Goal: Information Seeking & Learning: Check status

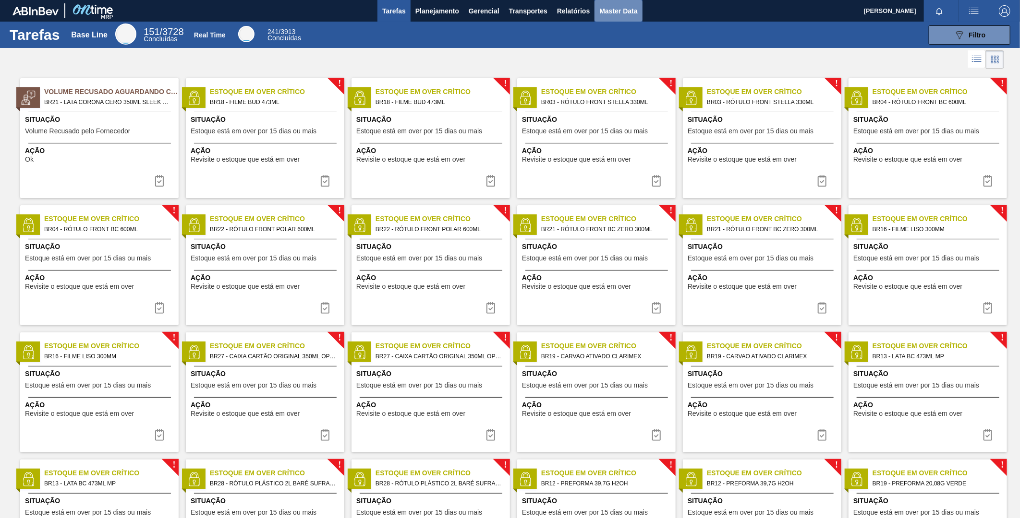
click at [618, 11] on span "Master Data" at bounding box center [618, 11] width 38 height 12
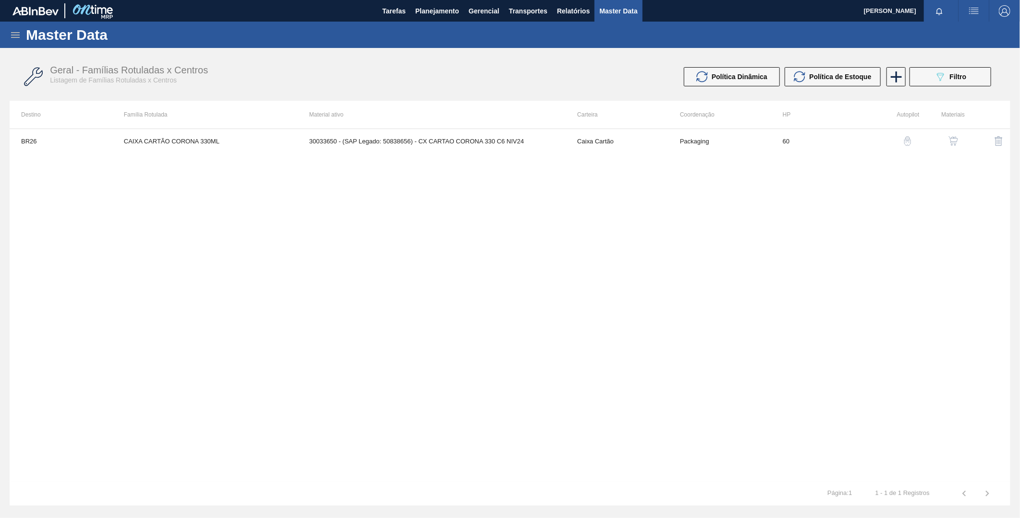
click at [16, 40] on icon at bounding box center [16, 35] width 12 height 12
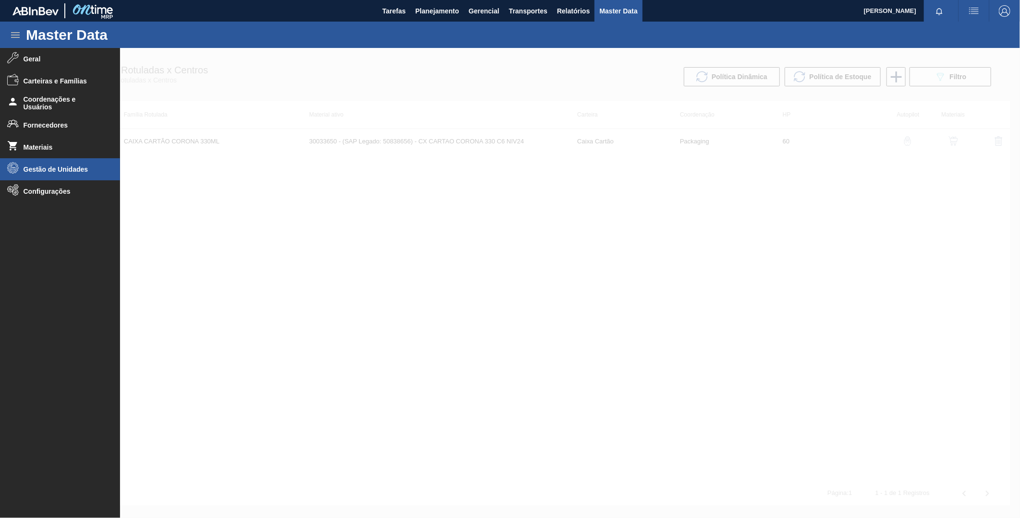
click at [59, 166] on span "Gestão de Unidades" at bounding box center [63, 170] width 79 height 8
click at [54, 209] on span "Grade" at bounding box center [67, 209] width 74 height 8
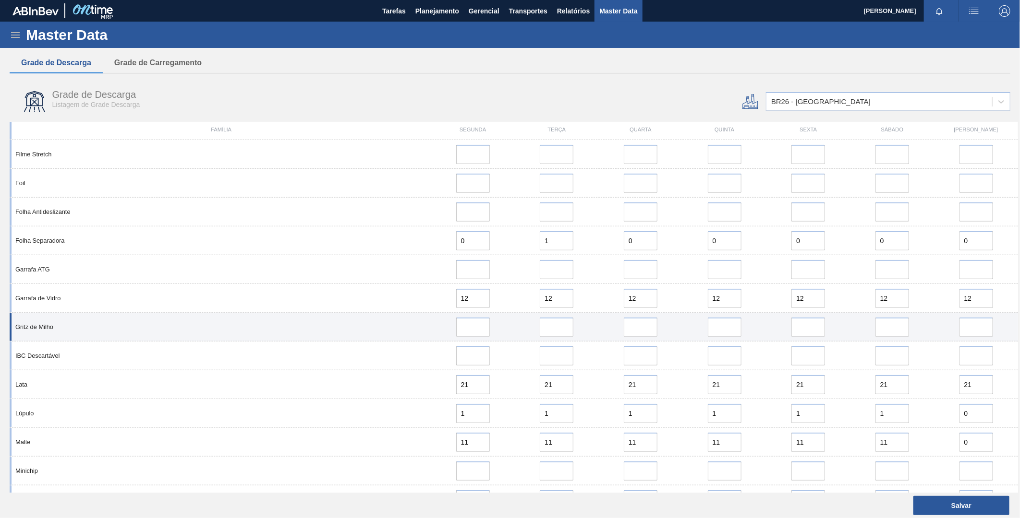
scroll to position [373, 0]
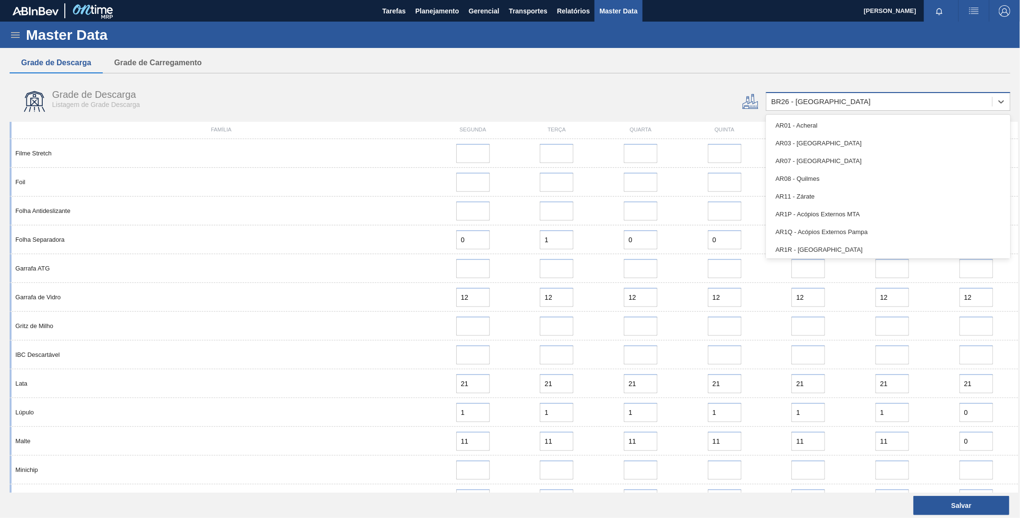
drag, startPoint x: 974, startPoint y: 98, endPoint x: 944, endPoint y: 102, distance: 29.5
click at [973, 98] on div "BR26 - Uberlândia" at bounding box center [879, 102] width 226 height 14
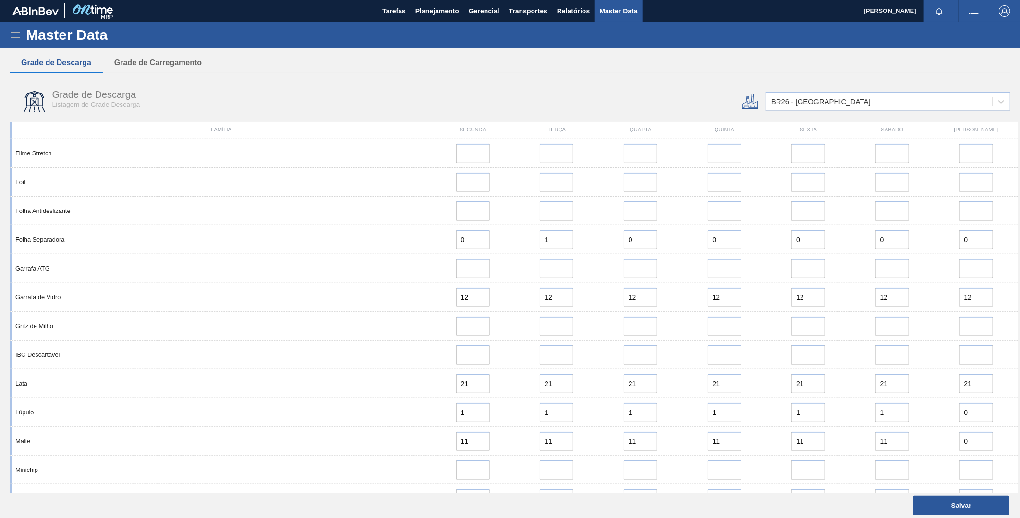
click at [582, 83] on div "Grade de Descarga Listagem de Grade Descarga BR26 - Uberlândia" at bounding box center [510, 100] width 1008 height 38
click at [17, 40] on icon at bounding box center [16, 35] width 12 height 12
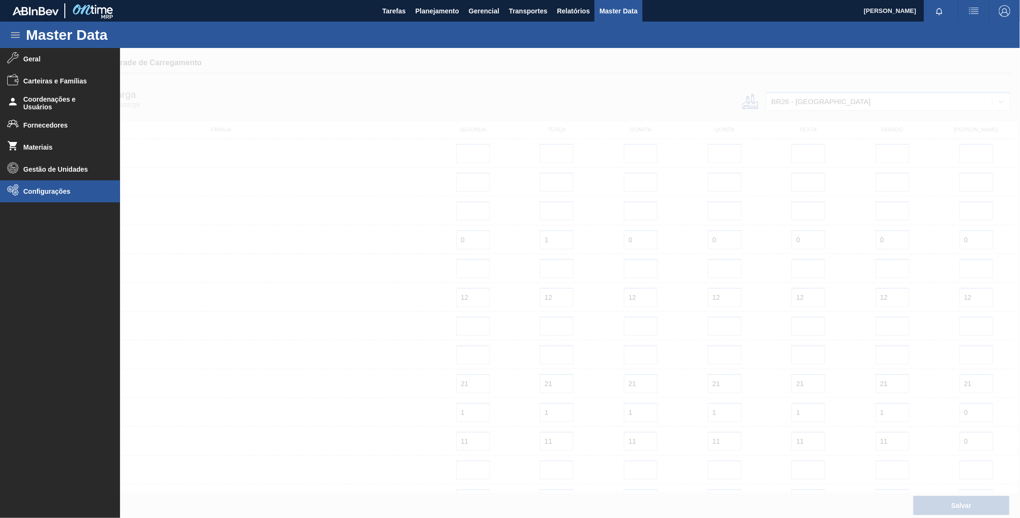
click at [58, 198] on li "Configurações" at bounding box center [60, 192] width 120 height 22
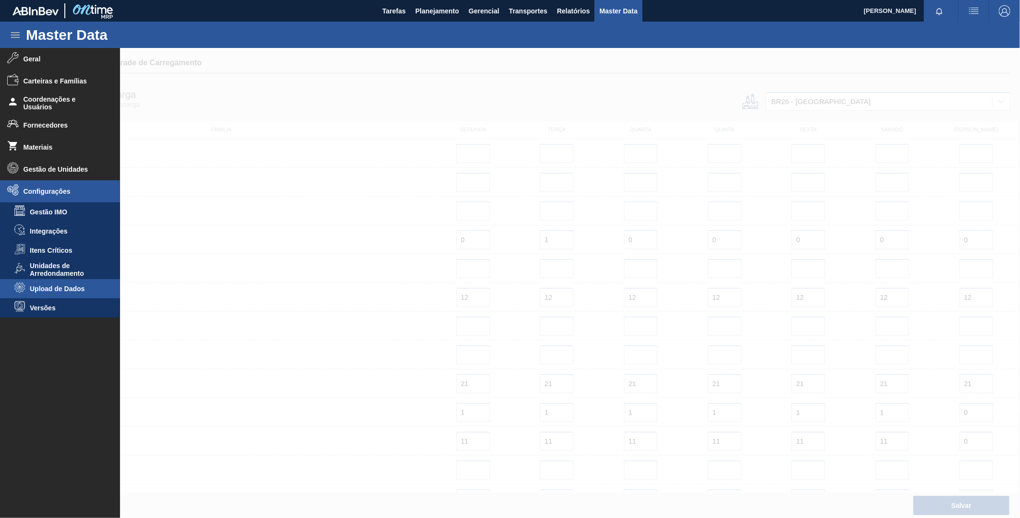
click at [73, 288] on span "Upload de Dados" at bounding box center [67, 289] width 74 height 8
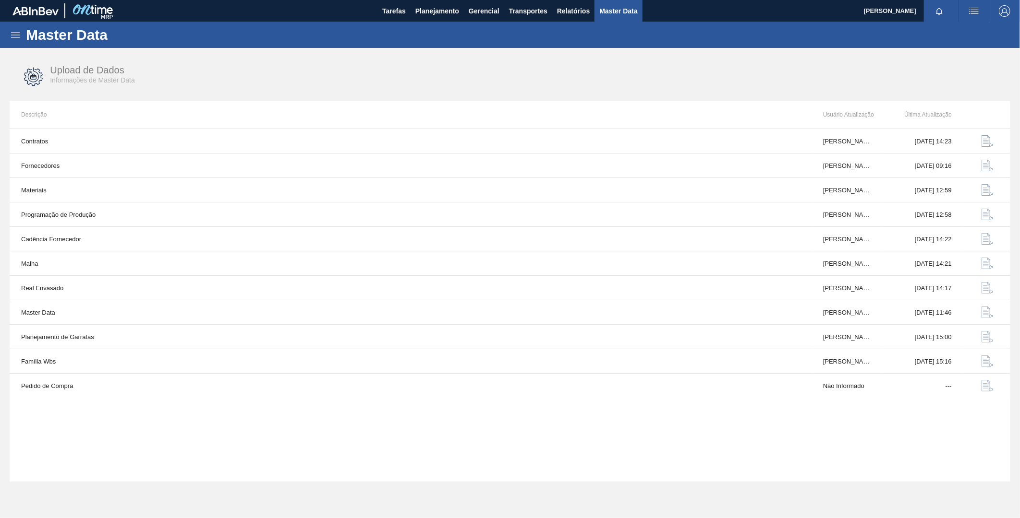
drag, startPoint x: 14, startPoint y: 30, endPoint x: 8, endPoint y: 31, distance: 6.8
click at [13, 30] on icon at bounding box center [16, 35] width 12 height 12
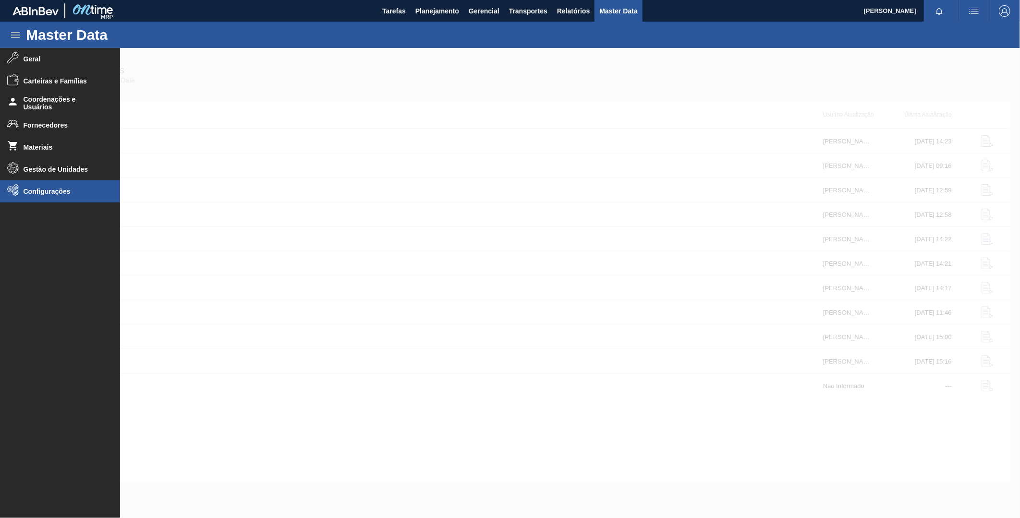
click at [27, 194] on span "Configurações" at bounding box center [63, 192] width 79 height 8
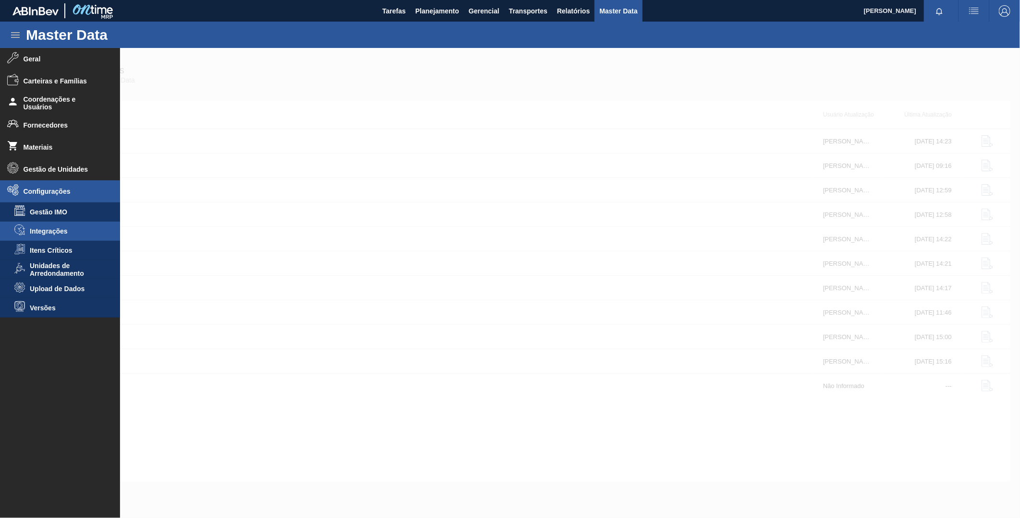
click at [69, 236] on li "Integrações" at bounding box center [60, 231] width 120 height 19
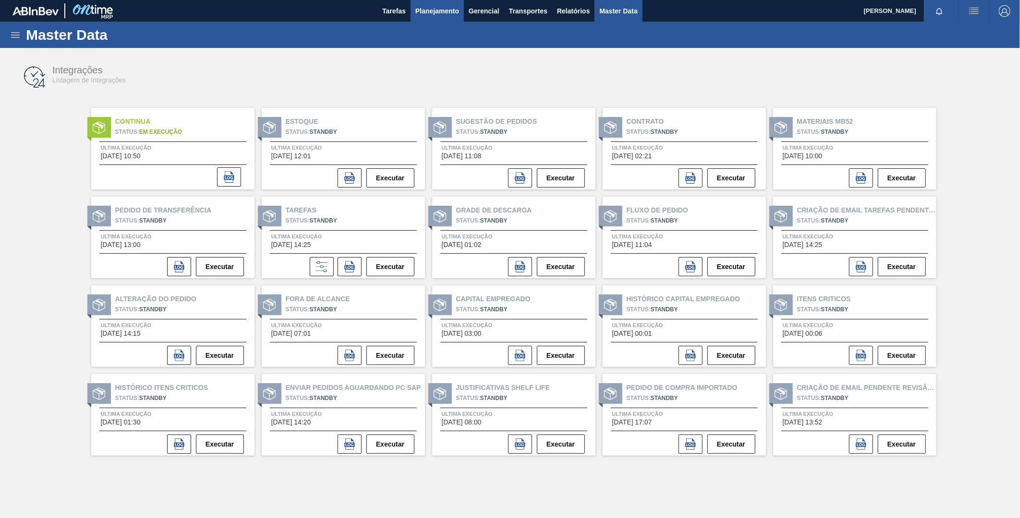
click at [420, 11] on span "Planejamento" at bounding box center [437, 11] width 44 height 12
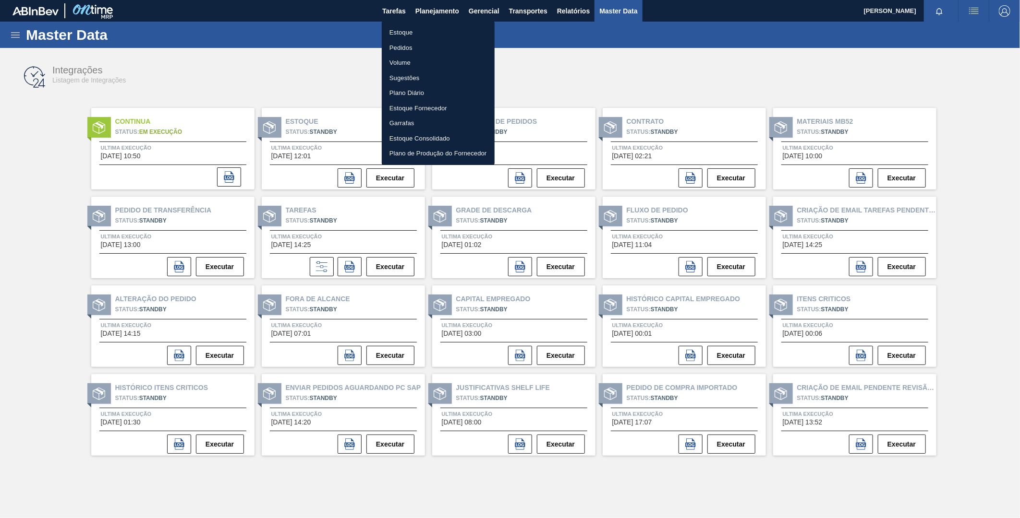
click at [404, 34] on li "Estoque" at bounding box center [438, 32] width 113 height 15
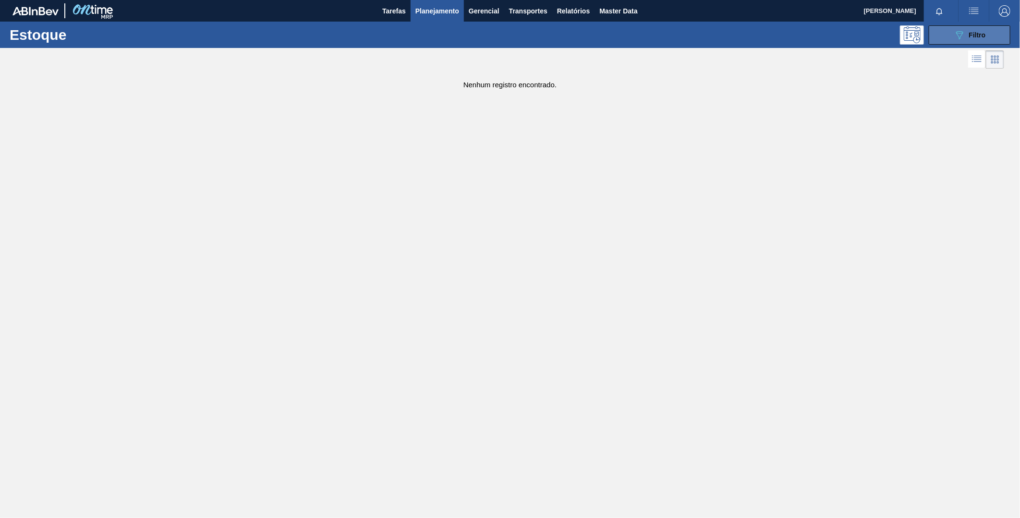
click at [957, 35] on icon "089F7B8B-B2A5-4AFE-B5C0-19BA573D28AC" at bounding box center [959, 35] width 12 height 12
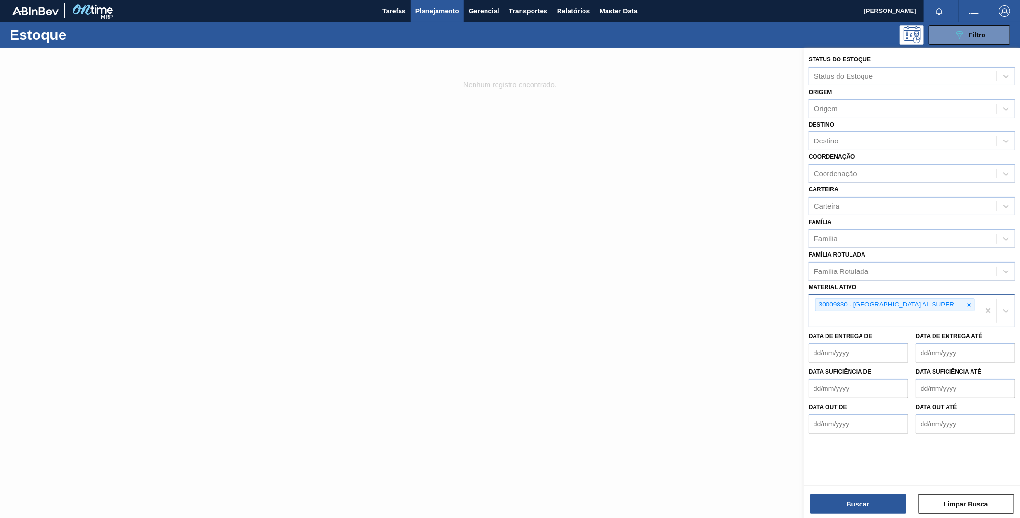
click at [969, 302] on icon at bounding box center [968, 305] width 7 height 7
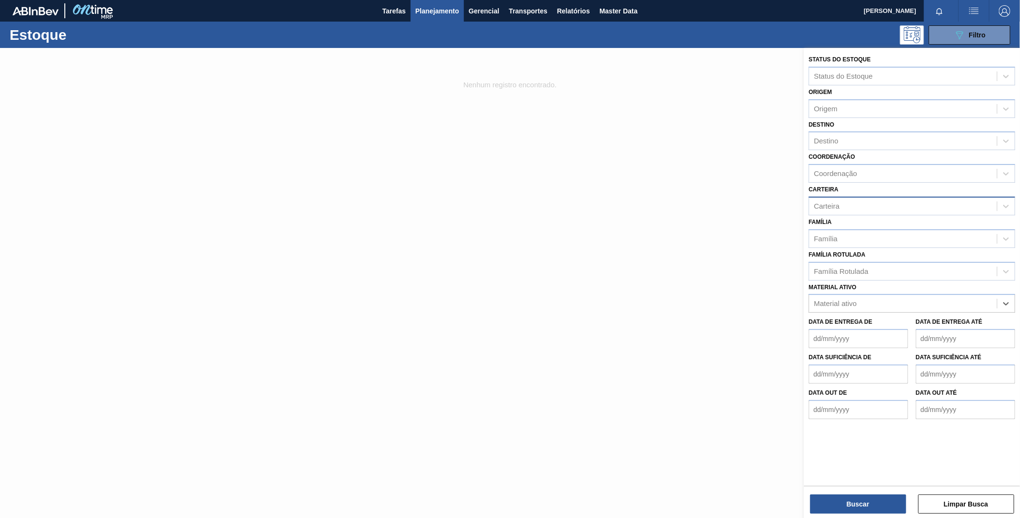
click at [836, 202] on div "Carteira" at bounding box center [826, 206] width 25 height 8
type input "prefor"
click at [853, 227] on div "Preforma" at bounding box center [911, 230] width 206 height 18
click at [843, 501] on button "Buscar" at bounding box center [858, 504] width 96 height 19
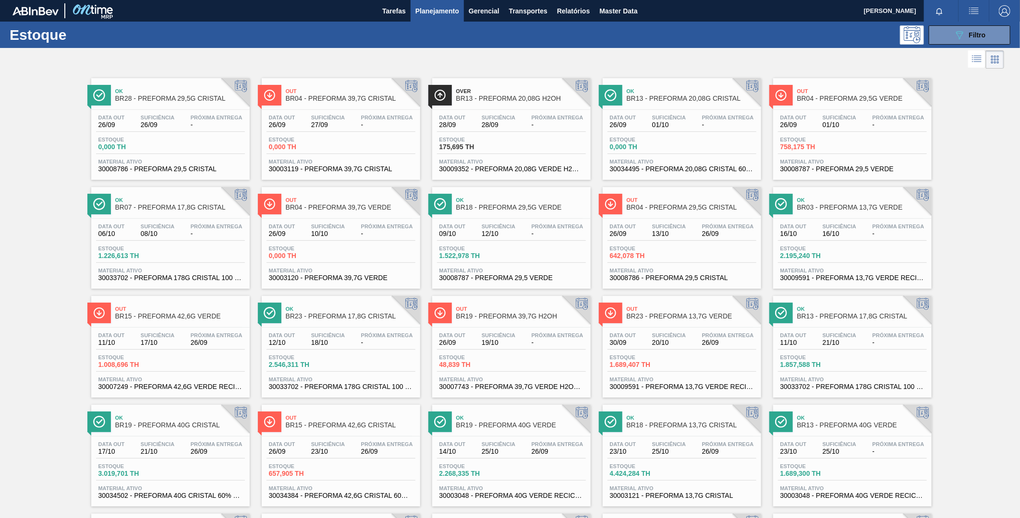
click at [343, 95] on span "BR04 - PREFORMA 39,7G CRISTAL" at bounding box center [351, 98] width 130 height 7
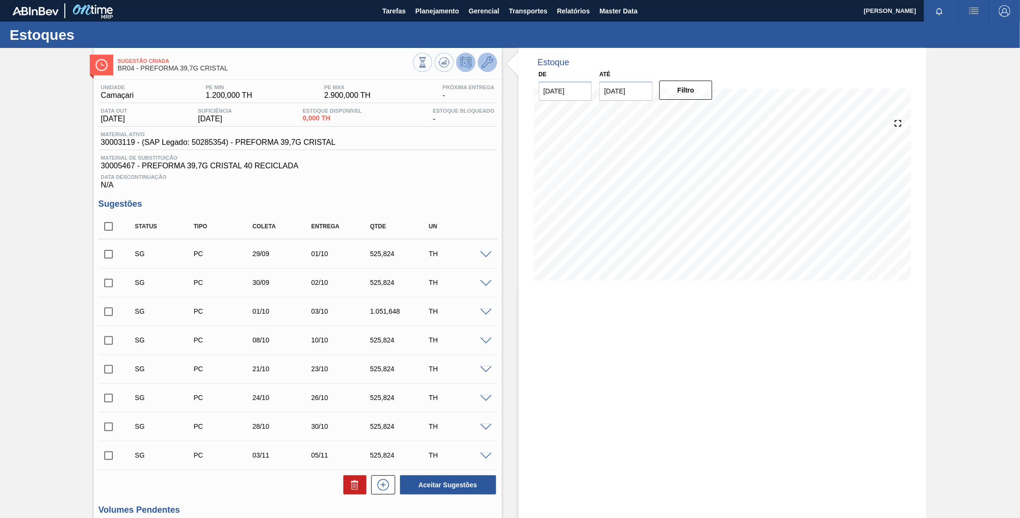
click at [490, 61] on icon at bounding box center [488, 63] width 12 height 12
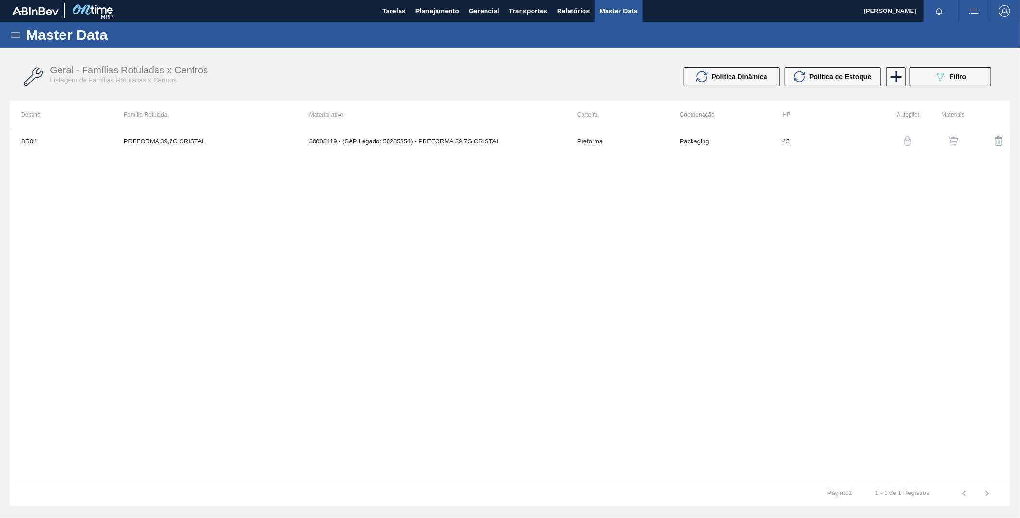
click at [959, 137] on button "button" at bounding box center [952, 141] width 23 height 23
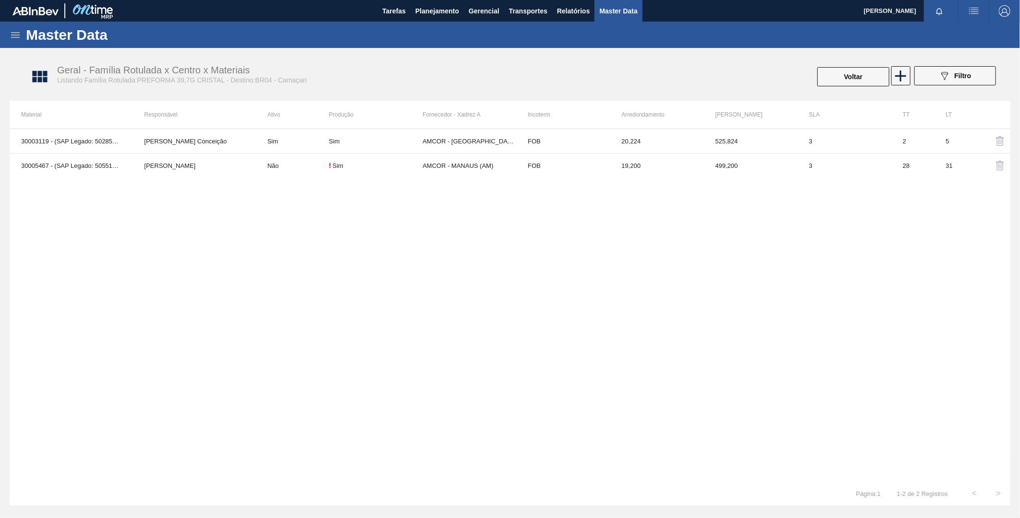
click at [6, 35] on div "Master Data" at bounding box center [510, 35] width 1020 height 26
click at [16, 37] on icon at bounding box center [16, 35] width 12 height 12
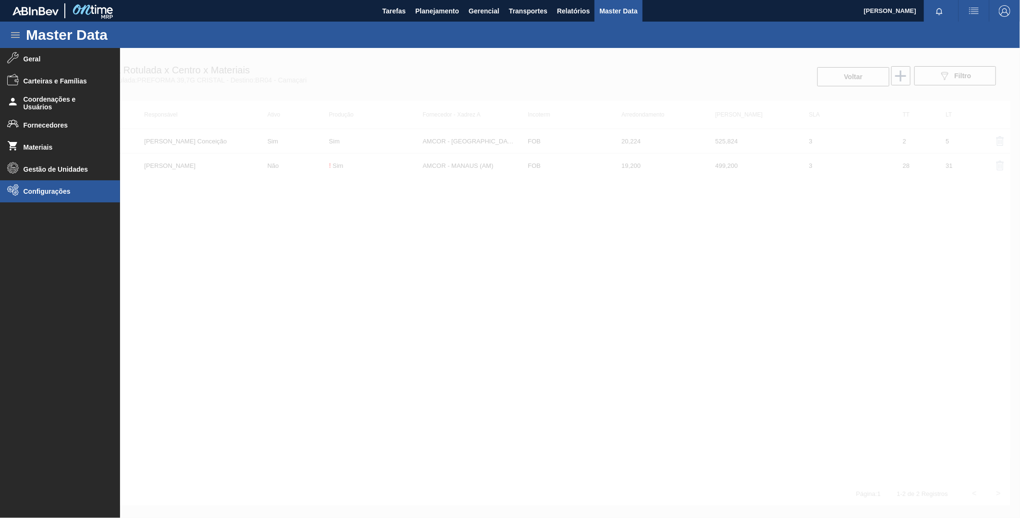
click at [42, 194] on span "Configurações" at bounding box center [63, 192] width 79 height 8
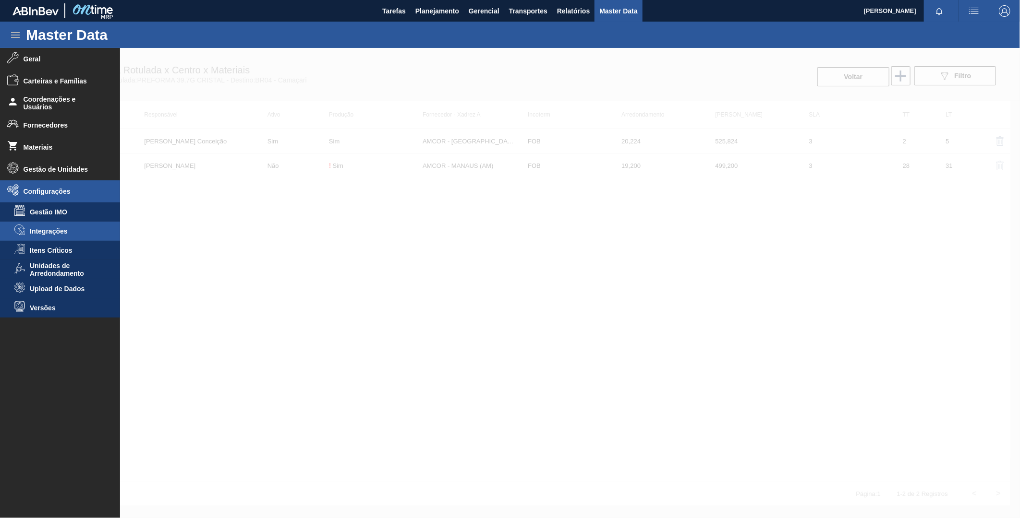
click at [66, 234] on span "Integrações" at bounding box center [67, 232] width 74 height 8
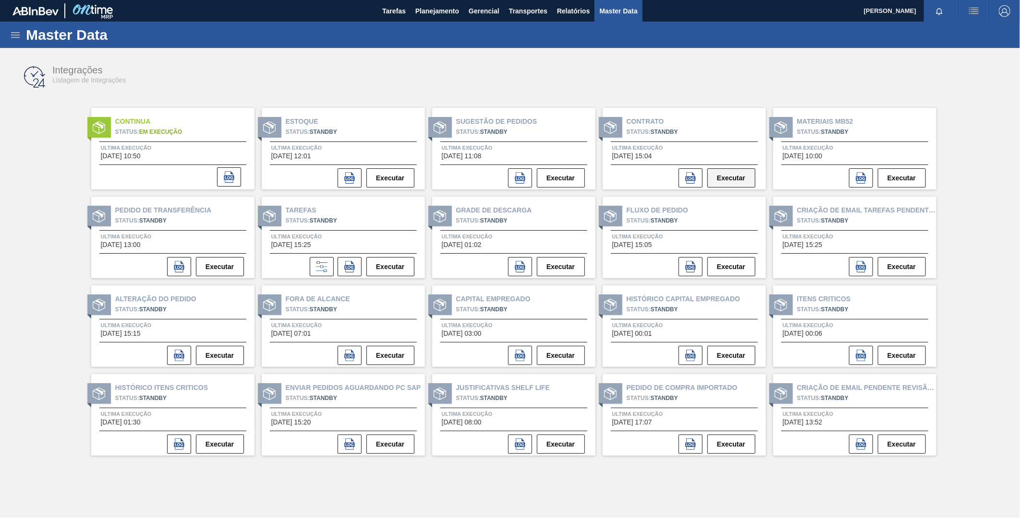
click at [741, 171] on button "Executar" at bounding box center [731, 178] width 48 height 19
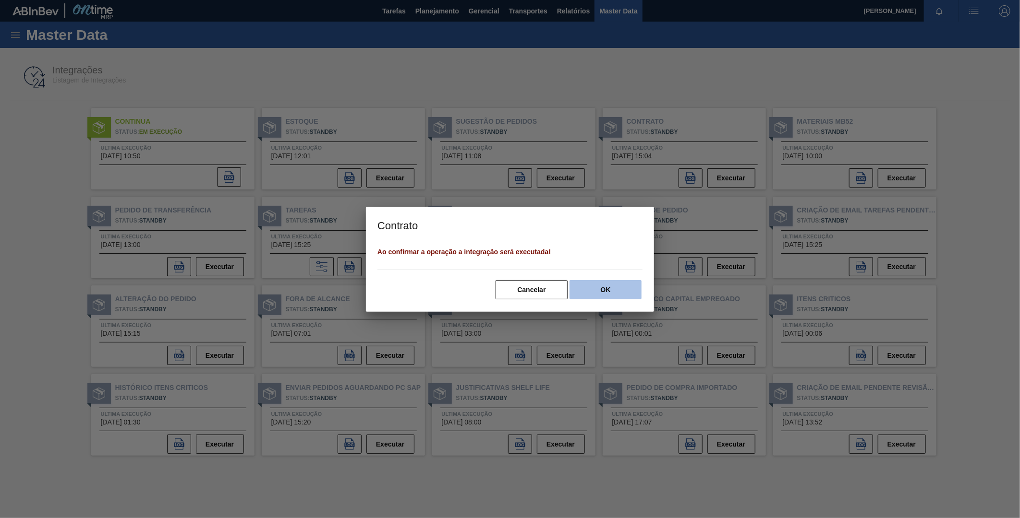
click at [611, 285] on button "OK" at bounding box center [605, 289] width 72 height 19
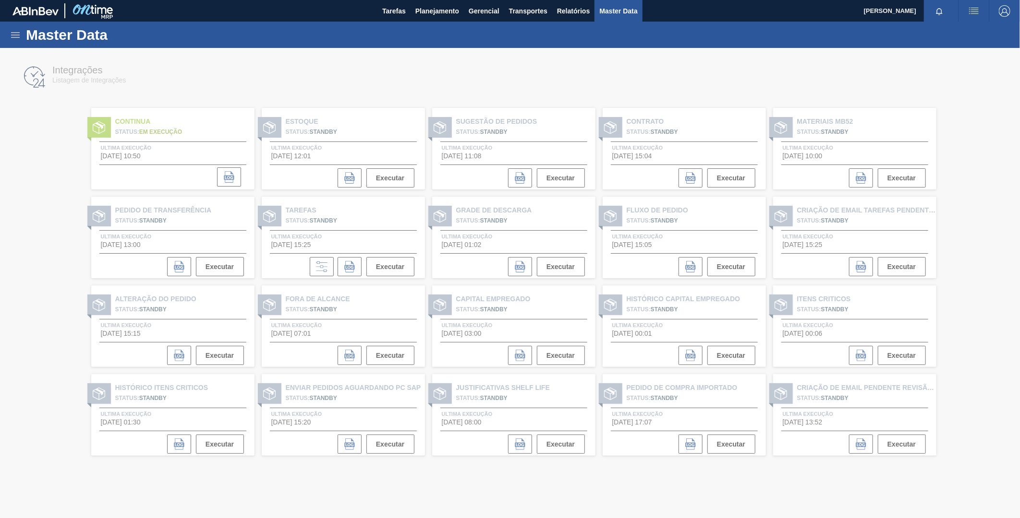
click at [164, 28] on div "Master Data" at bounding box center [510, 35] width 1020 height 26
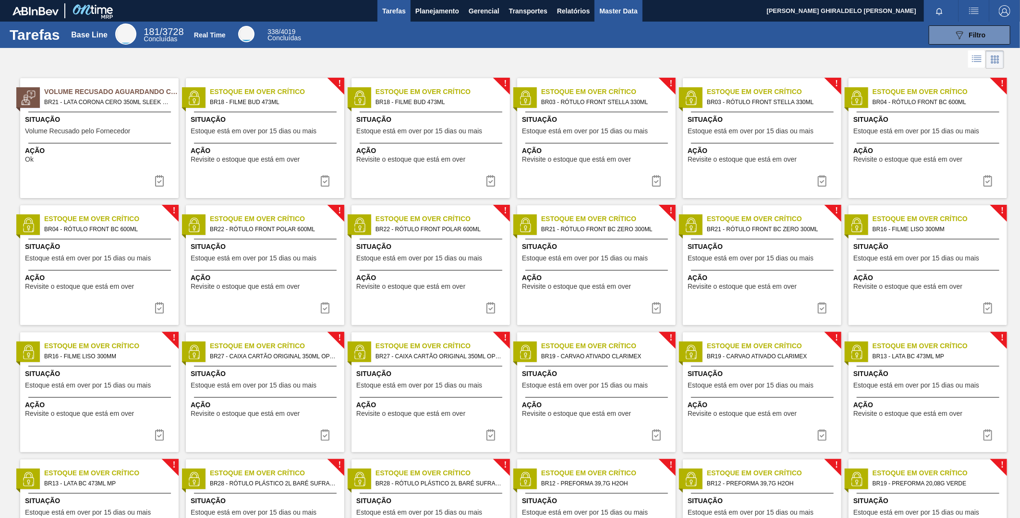
click at [620, 15] on span "Master Data" at bounding box center [618, 11] width 38 height 12
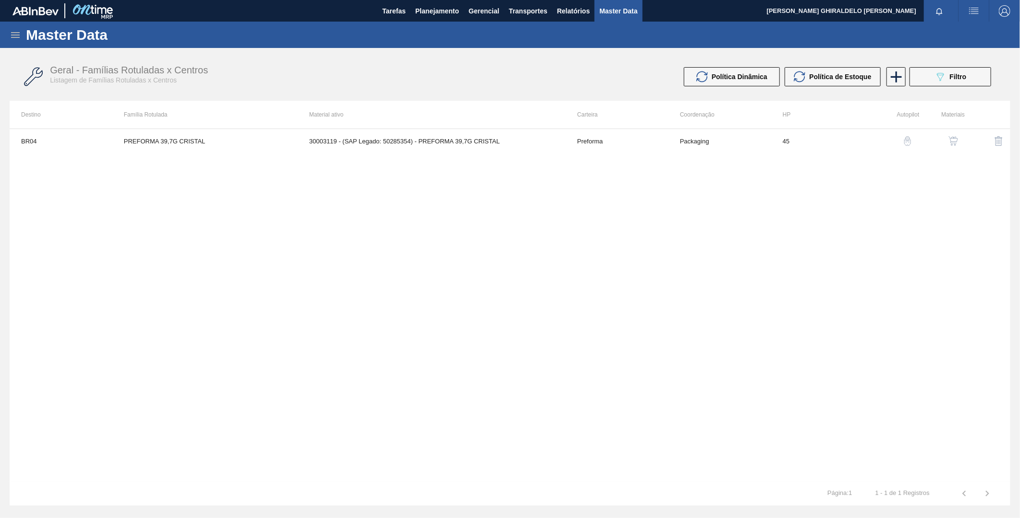
click at [16, 32] on icon at bounding box center [15, 35] width 9 height 6
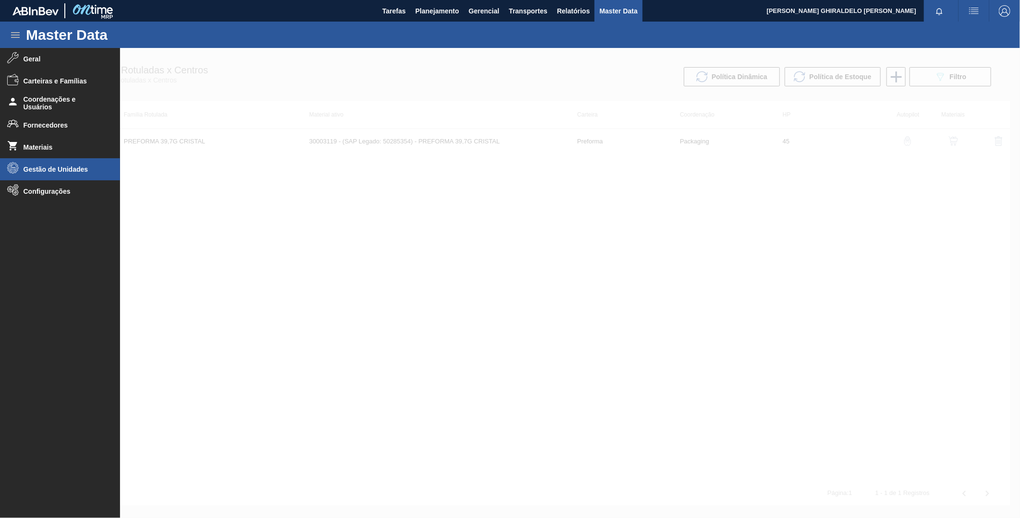
click at [72, 166] on li "Gestão de Unidades" at bounding box center [60, 169] width 120 height 22
click at [75, 188] on span "Unidades Ambev" at bounding box center [67, 190] width 74 height 8
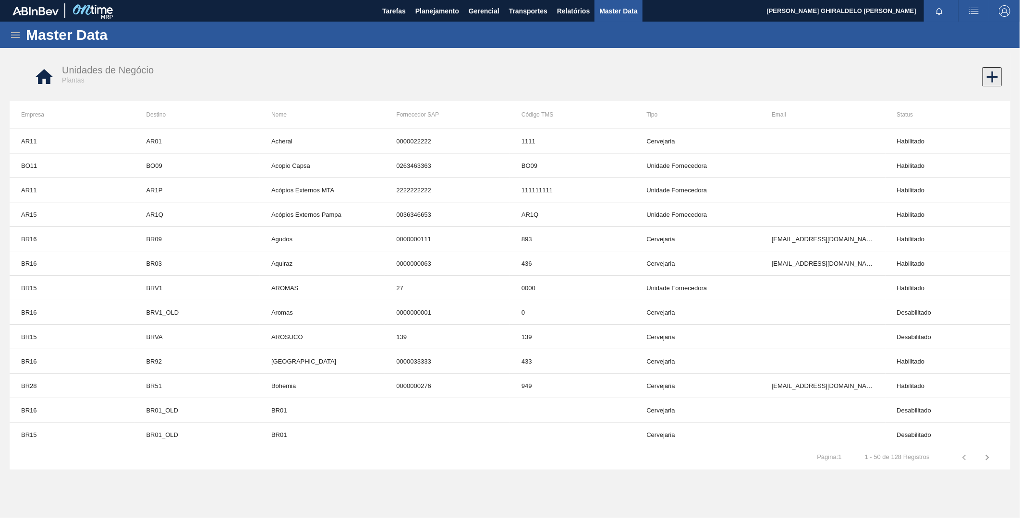
click at [997, 82] on icon at bounding box center [992, 77] width 19 height 19
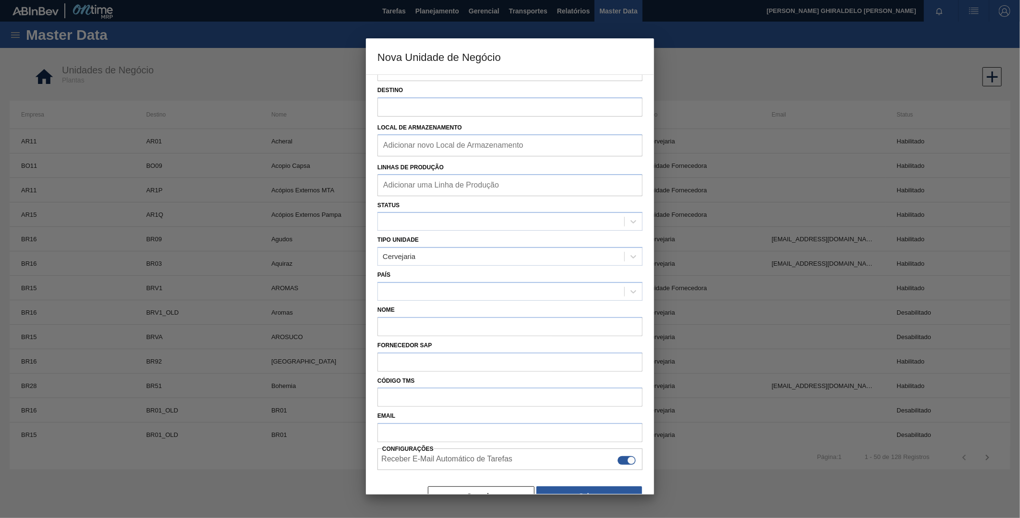
scroll to position [45, 0]
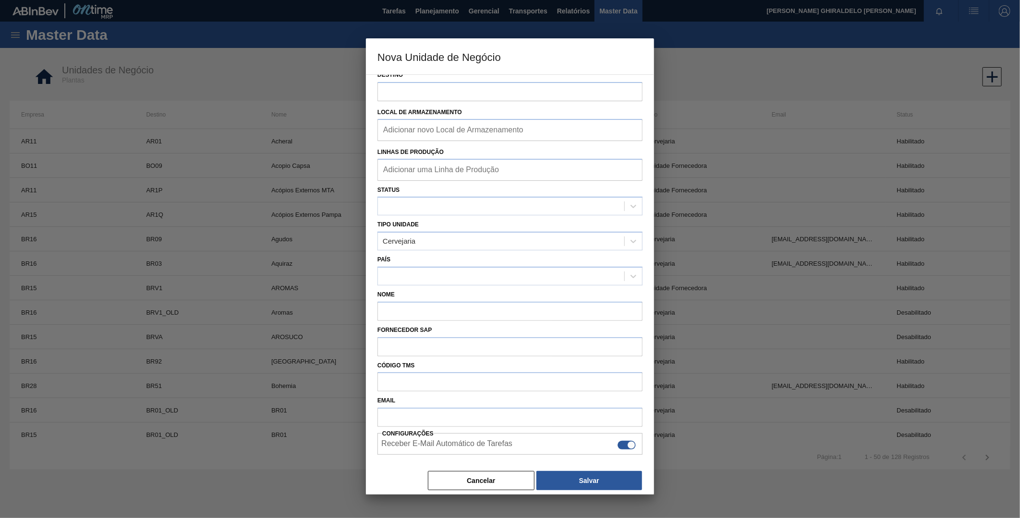
drag, startPoint x: 506, startPoint y: 477, endPoint x: 503, endPoint y: 470, distance: 8.4
click at [505, 477] on button "Cancelar" at bounding box center [481, 480] width 107 height 19
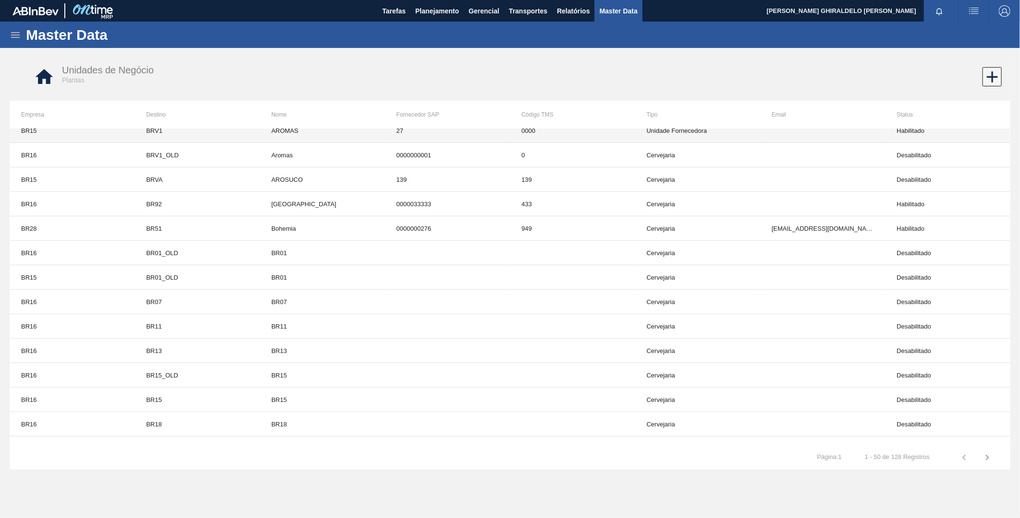
scroll to position [0, 0]
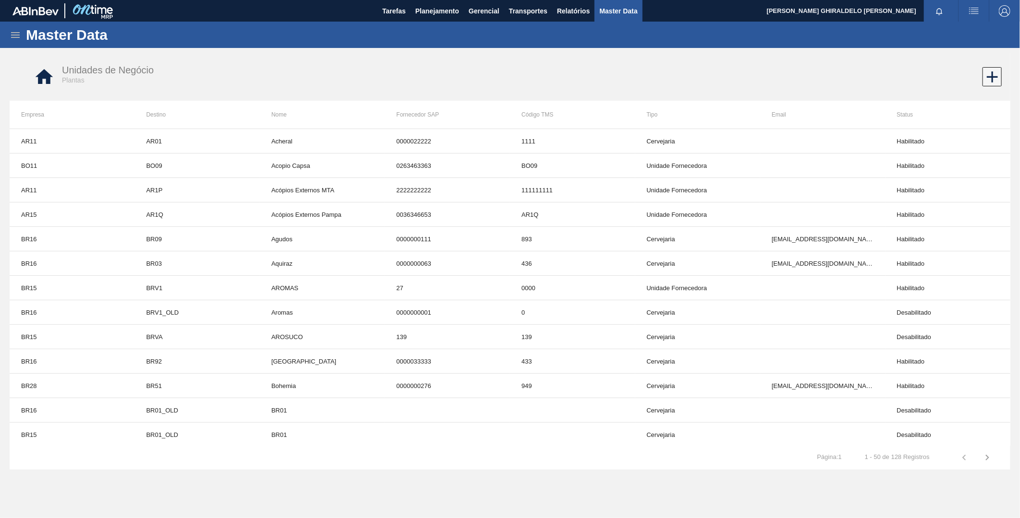
click at [985, 457] on icon "button" at bounding box center [987, 458] width 12 height 12
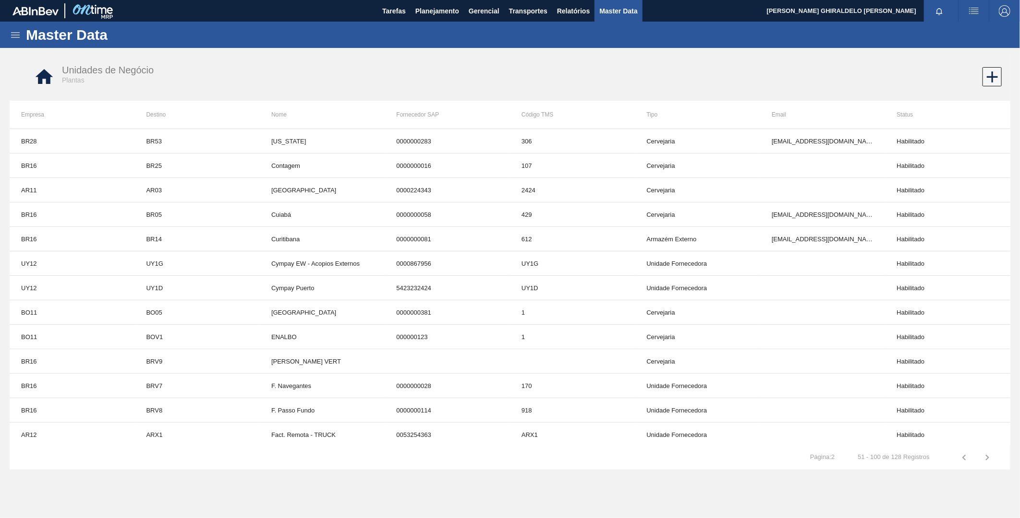
click at [962, 459] on icon "button" at bounding box center [964, 458] width 12 height 12
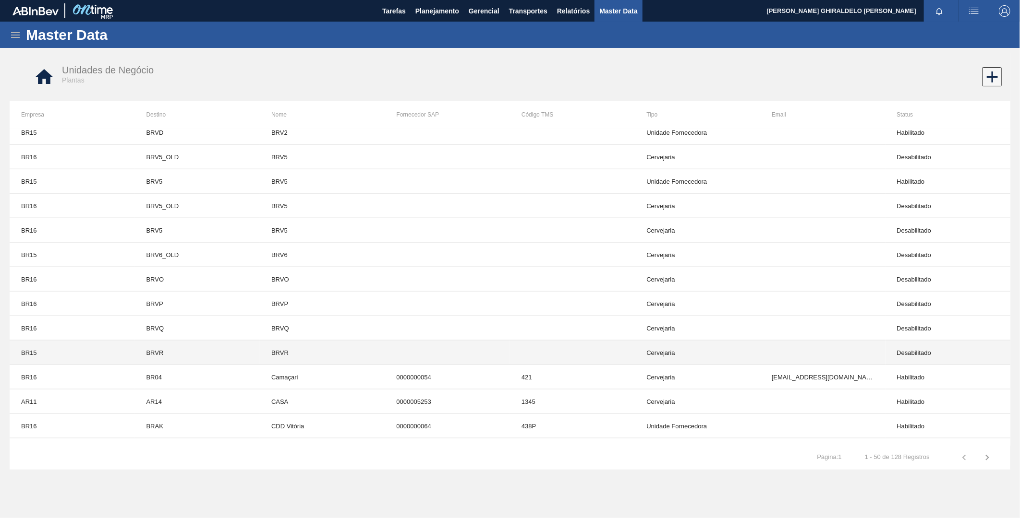
scroll to position [908, 0]
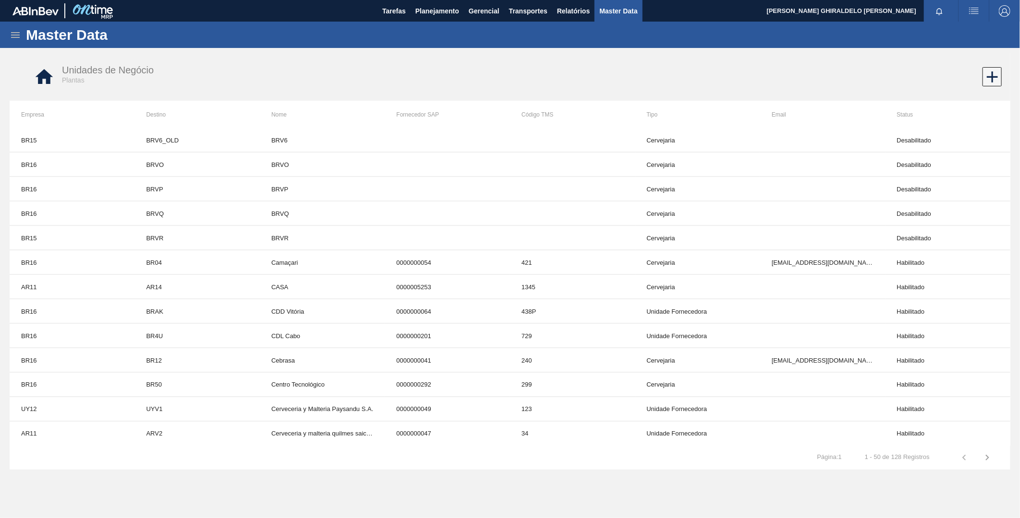
click at [985, 459] on icon "button" at bounding box center [987, 458] width 12 height 12
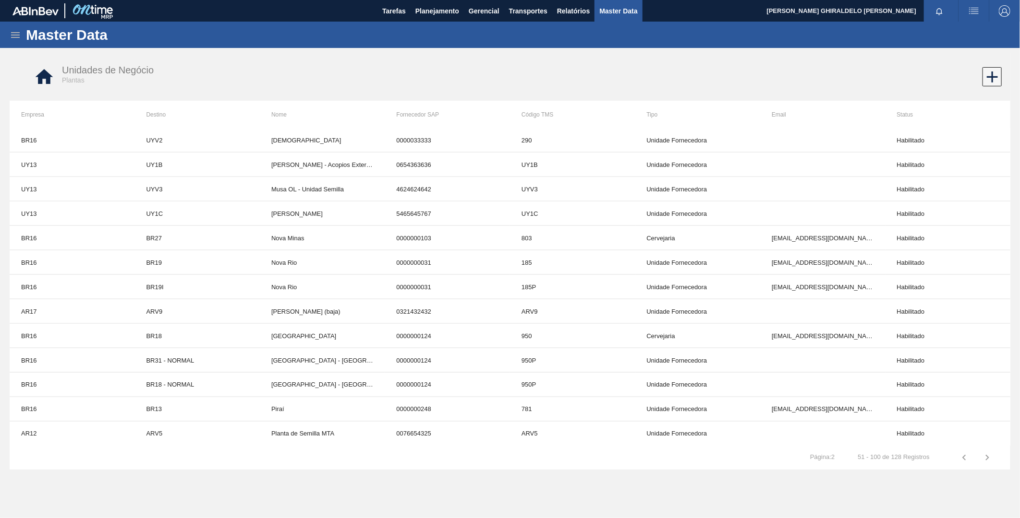
click at [985, 458] on icon "button" at bounding box center [987, 458] width 12 height 12
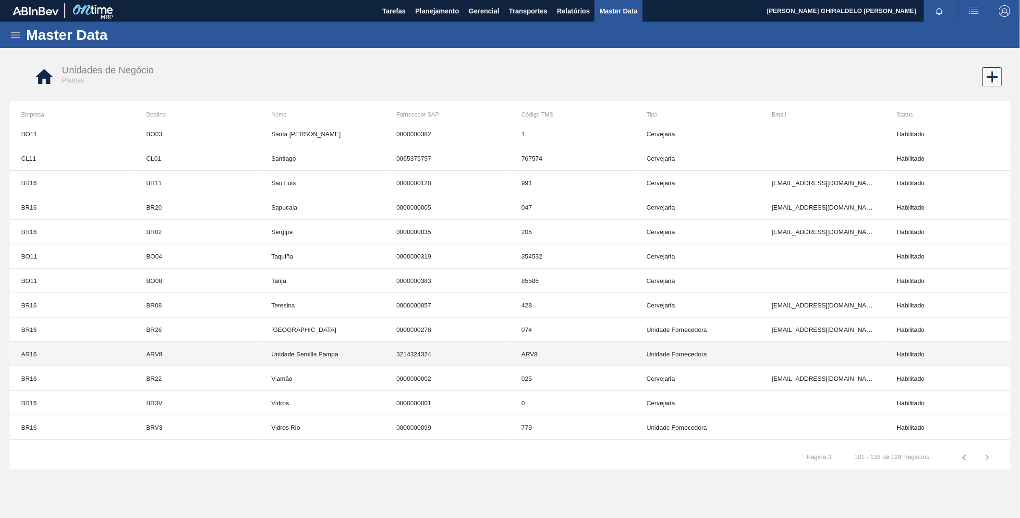
scroll to position [320, 0]
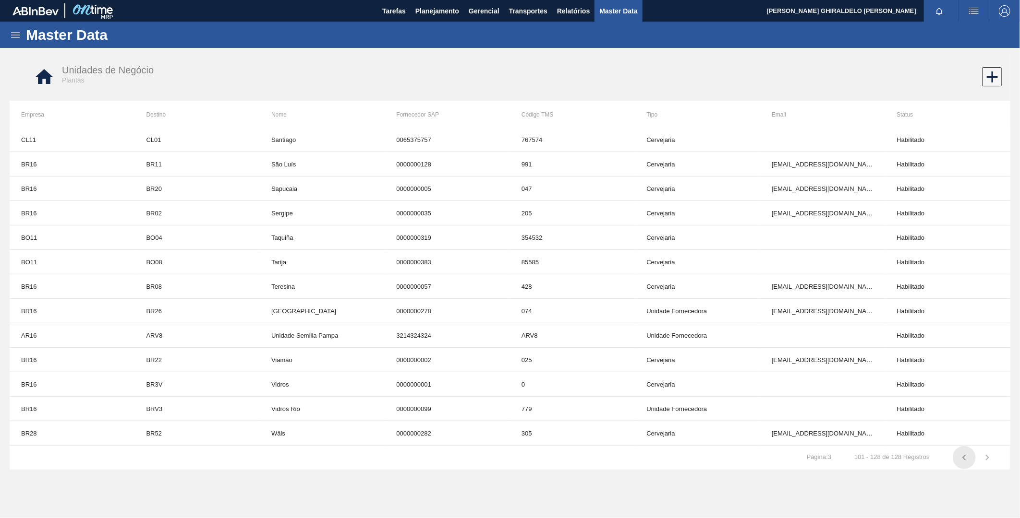
click at [964, 460] on icon "button" at bounding box center [964, 458] width 12 height 12
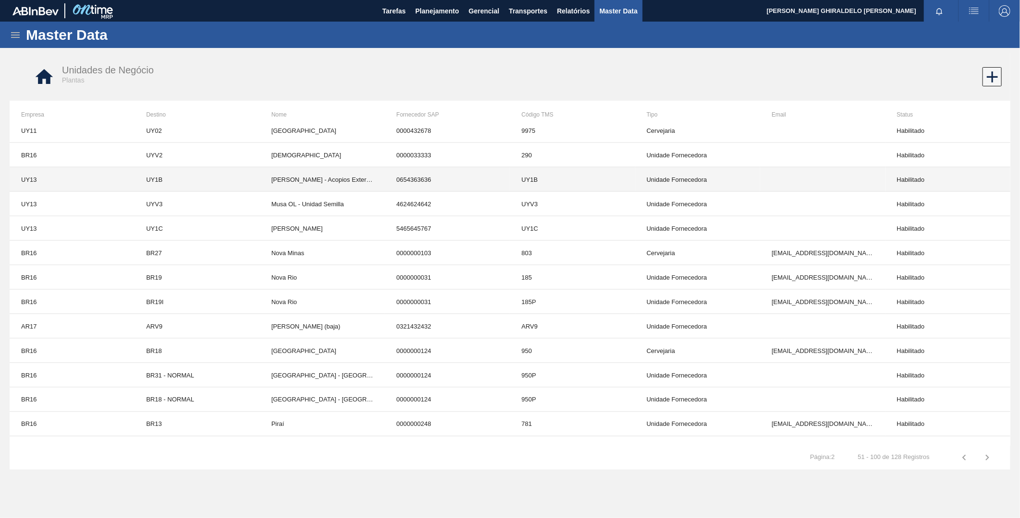
scroll to position [908, 0]
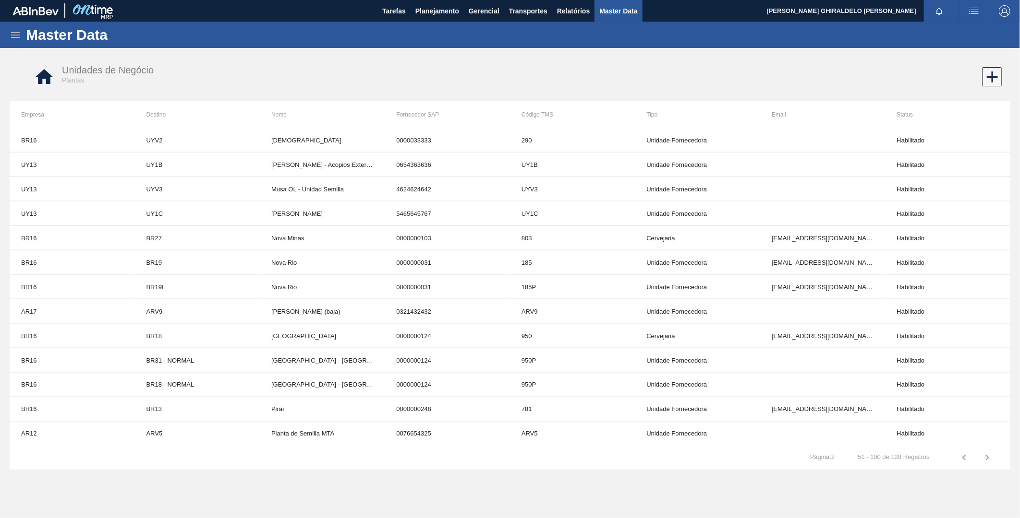
click at [963, 458] on icon "button" at bounding box center [963, 458] width 3 height 6
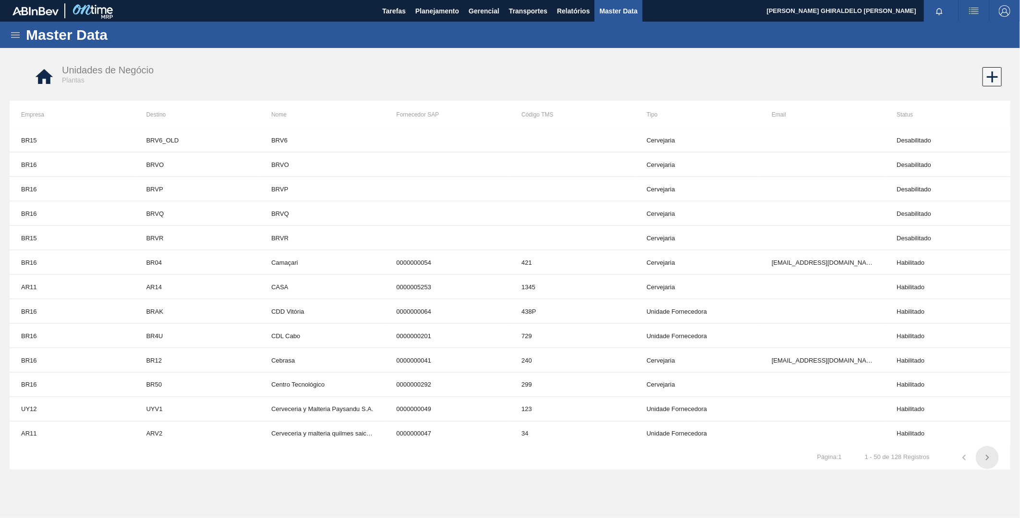
click at [989, 462] on icon "button" at bounding box center [987, 458] width 12 height 12
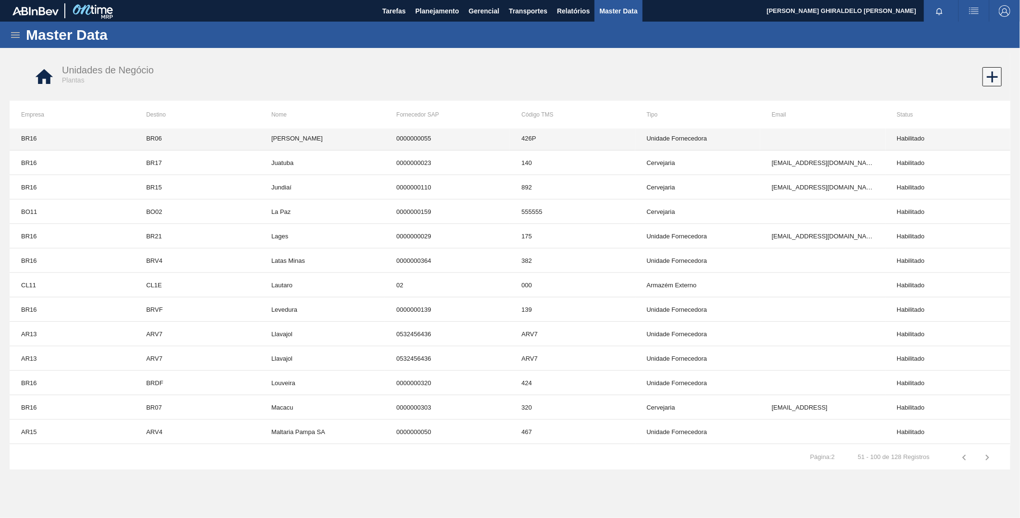
scroll to position [480, 0]
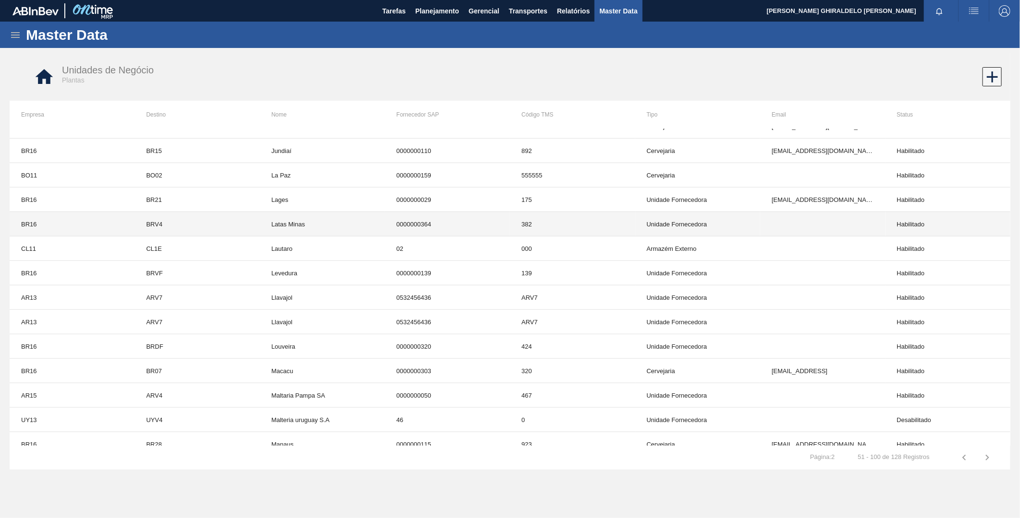
click at [219, 229] on td "BRV4" at bounding box center [197, 224] width 125 height 24
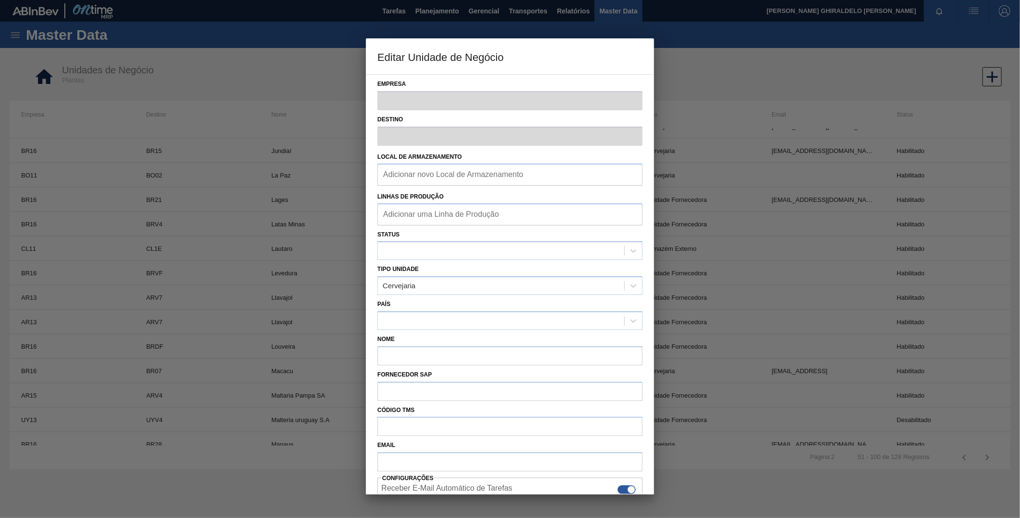
type input "BR16"
type input "BRV4"
type input "Latas Minas"
type input "0000000364"
type input "382"
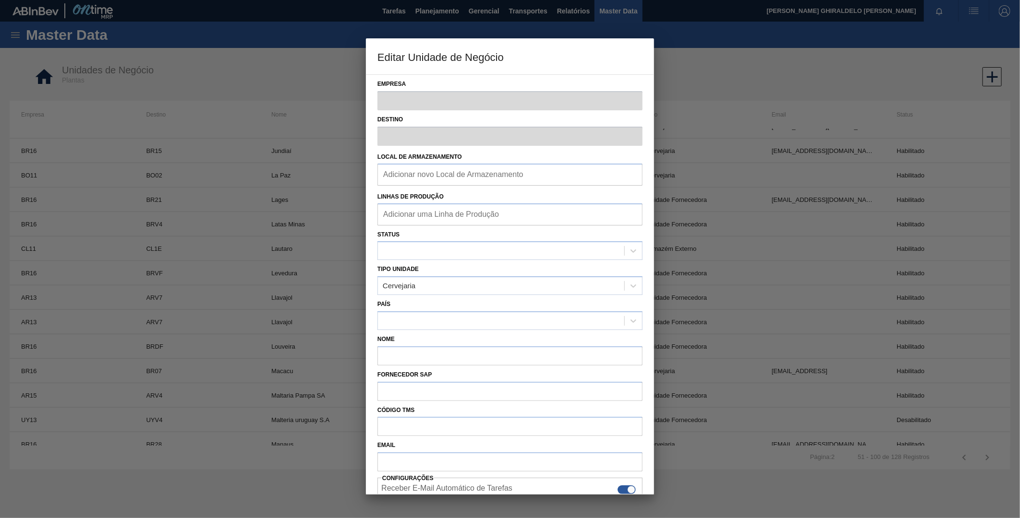
checkbox input "false"
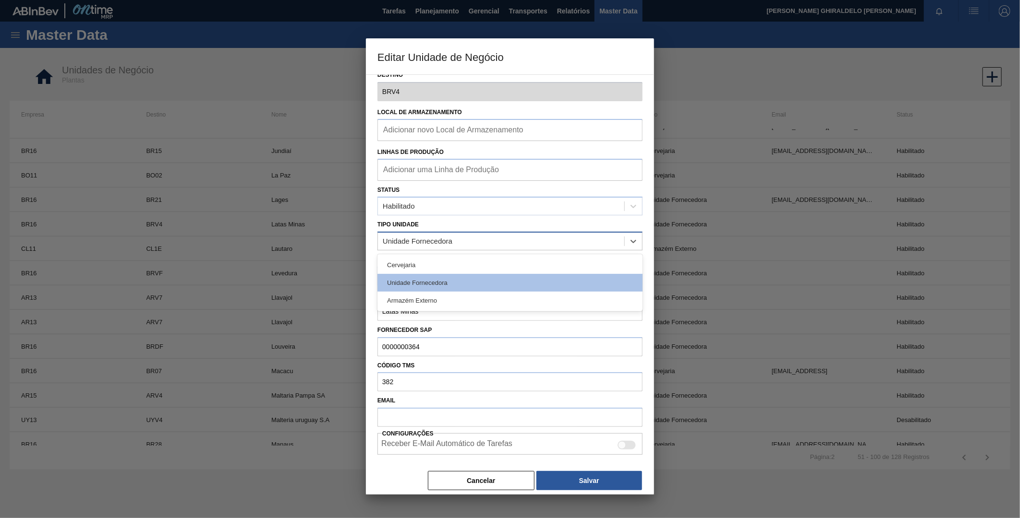
click at [551, 245] on div "Unidade Fornecedora" at bounding box center [501, 242] width 246 height 14
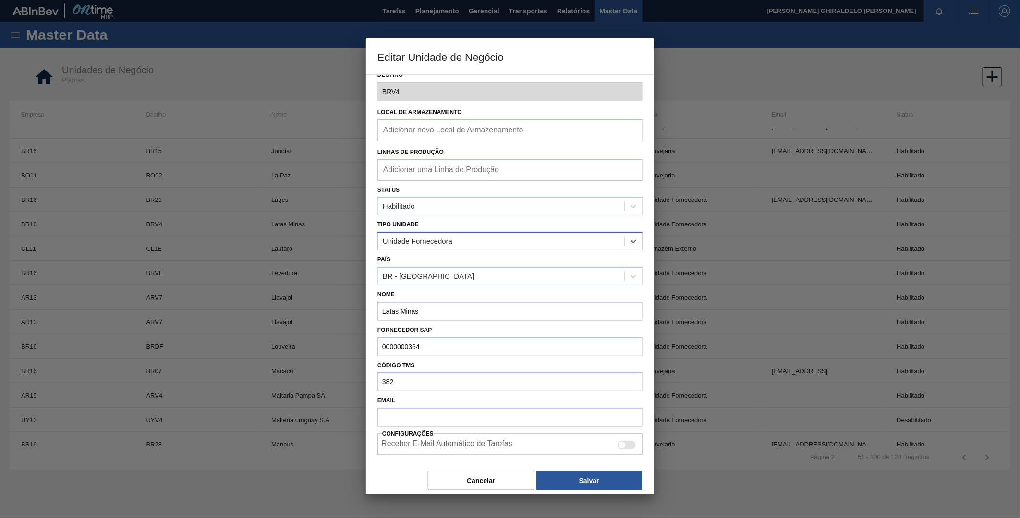
click at [552, 243] on div "Unidade Fornecedora" at bounding box center [501, 242] width 246 height 14
click at [462, 485] on button "Cancelar" at bounding box center [481, 480] width 107 height 19
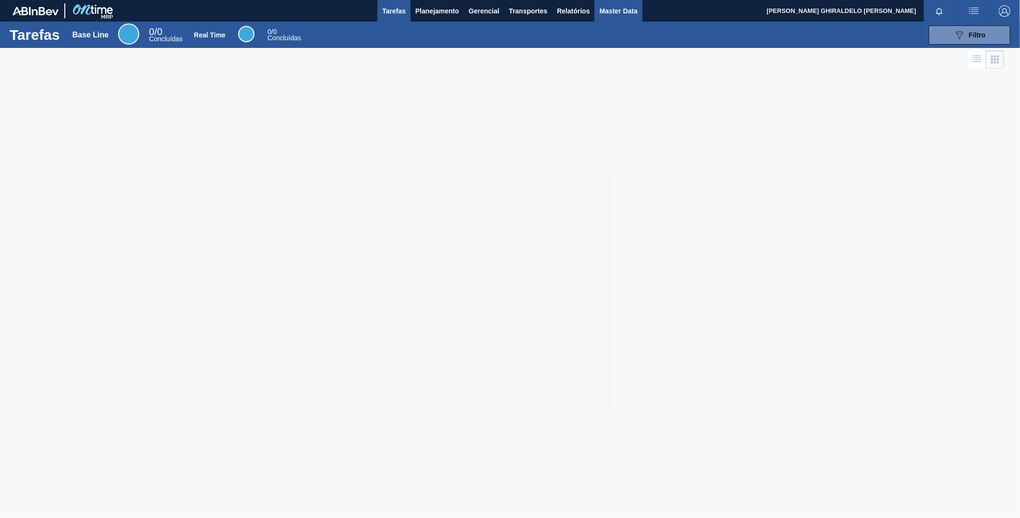
click at [621, 8] on span "Master Data" at bounding box center [618, 11] width 38 height 12
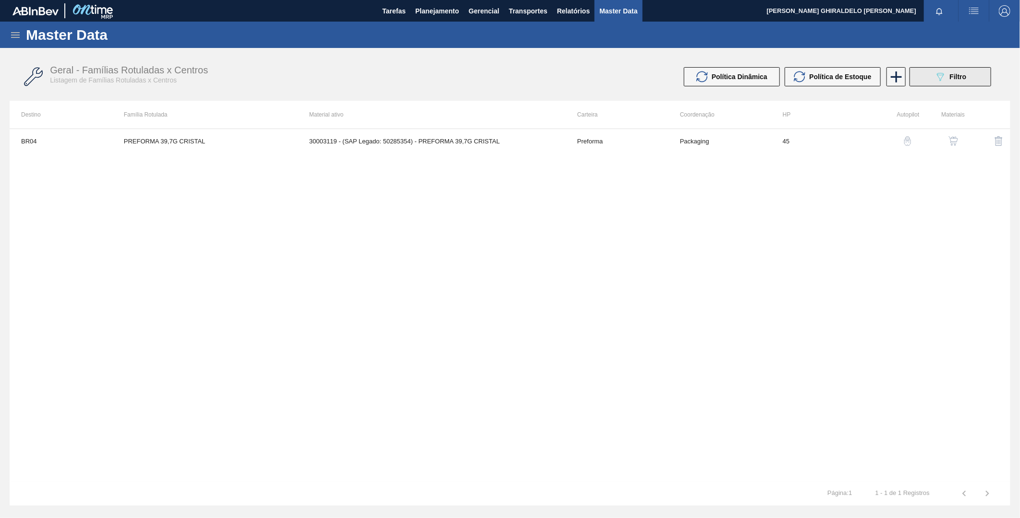
click at [958, 74] on div "089F7B8B-B2A5-4AFE-B5C0-19BA573D28AC Filtro" at bounding box center [950, 77] width 32 height 12
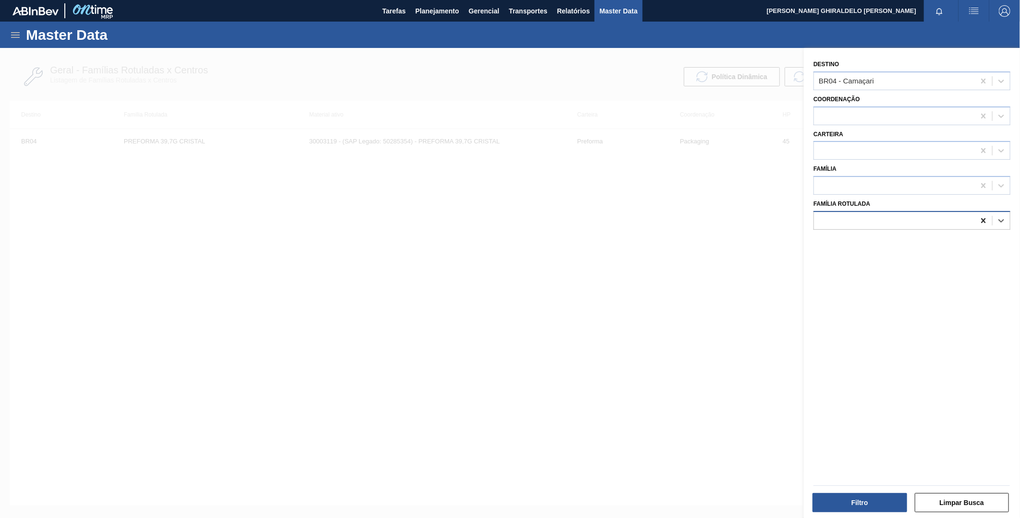
click at [978, 223] on icon at bounding box center [983, 221] width 10 height 10
click at [677, 182] on div at bounding box center [510, 307] width 1020 height 518
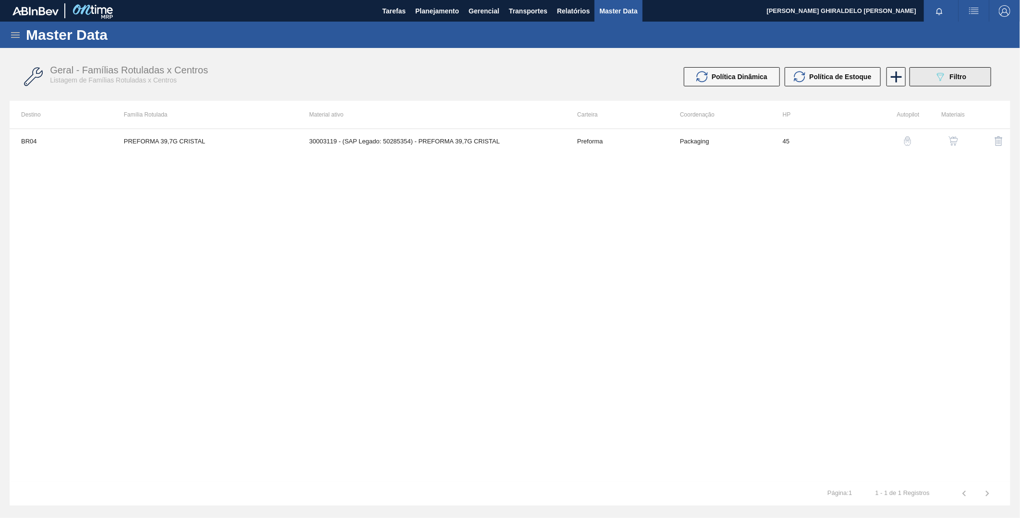
click at [949, 78] on div "089F7B8B-B2A5-4AFE-B5C0-19BA573D28AC Filtro" at bounding box center [950, 77] width 32 height 12
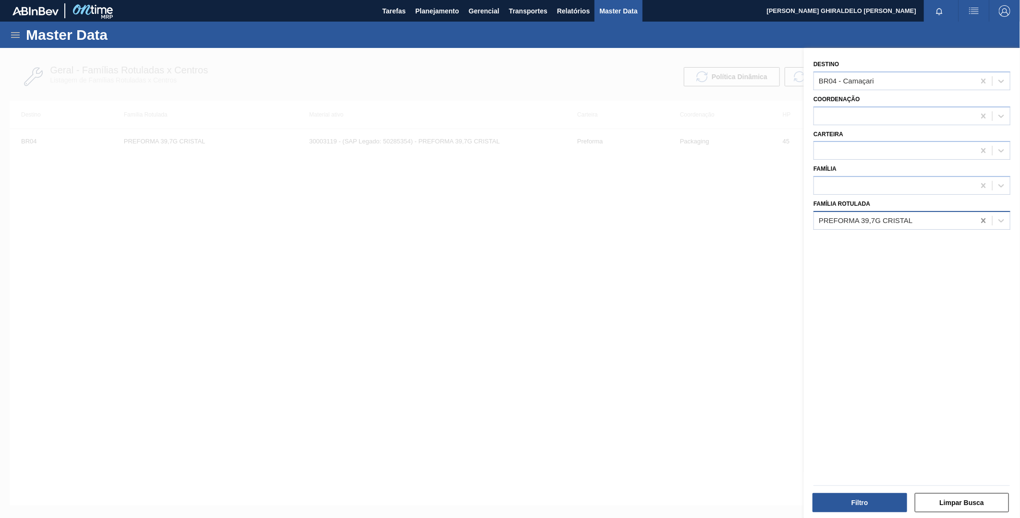
click at [982, 219] on icon at bounding box center [983, 220] width 4 height 5
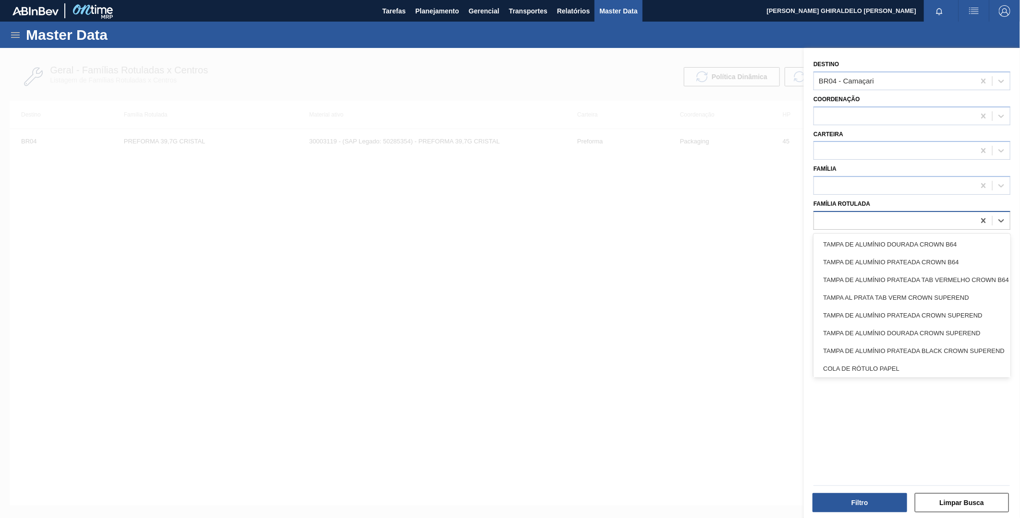
click at [929, 219] on div at bounding box center [894, 221] width 161 height 14
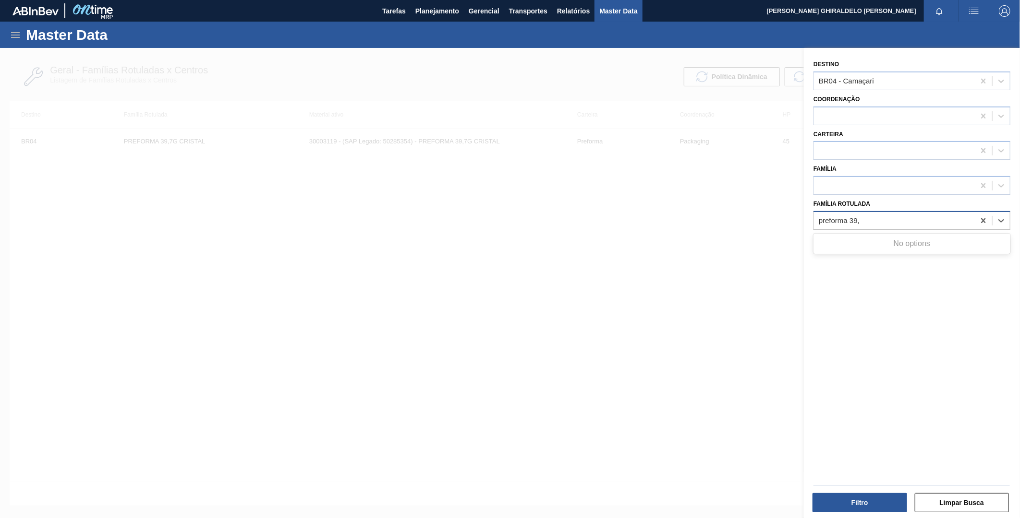
type Rotulada "preforma 39,7"
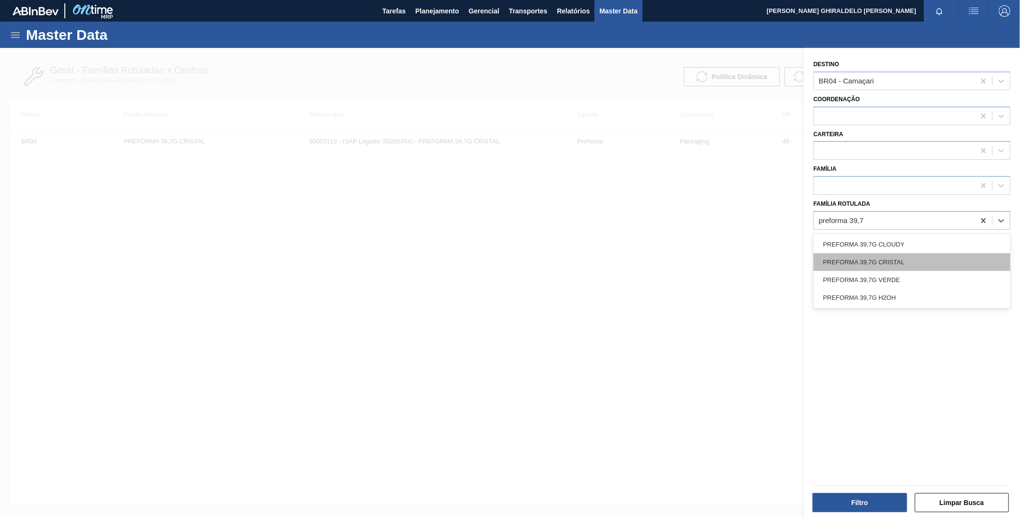
click at [886, 257] on div "PREFORMA 39,7G CRISTAL" at bounding box center [911, 262] width 197 height 18
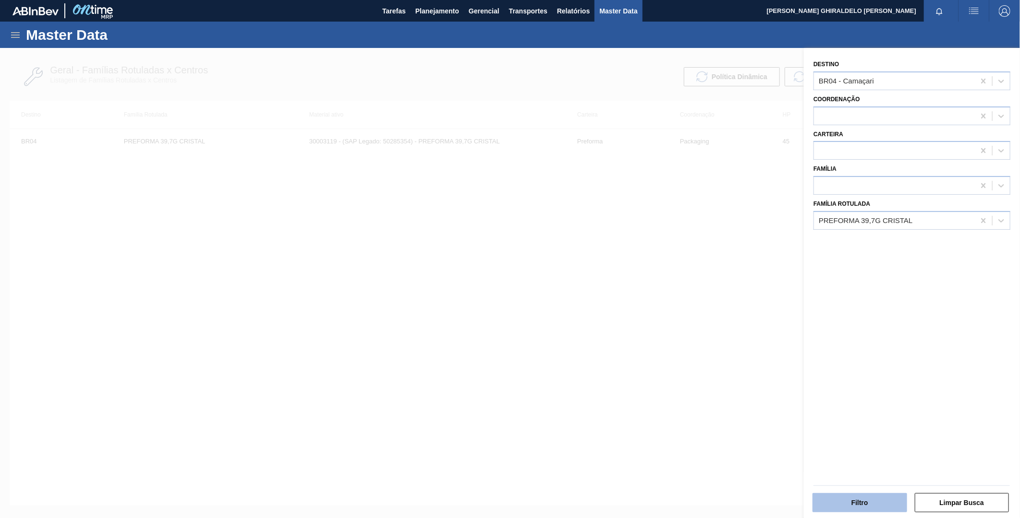
click at [868, 502] on button "Filtro" at bounding box center [859, 503] width 95 height 19
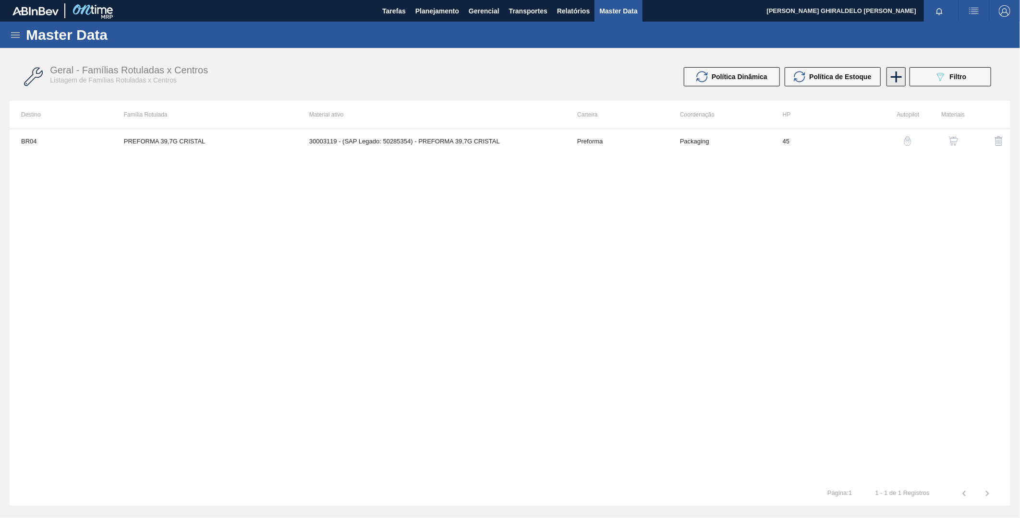
click at [892, 79] on icon at bounding box center [896, 77] width 19 height 19
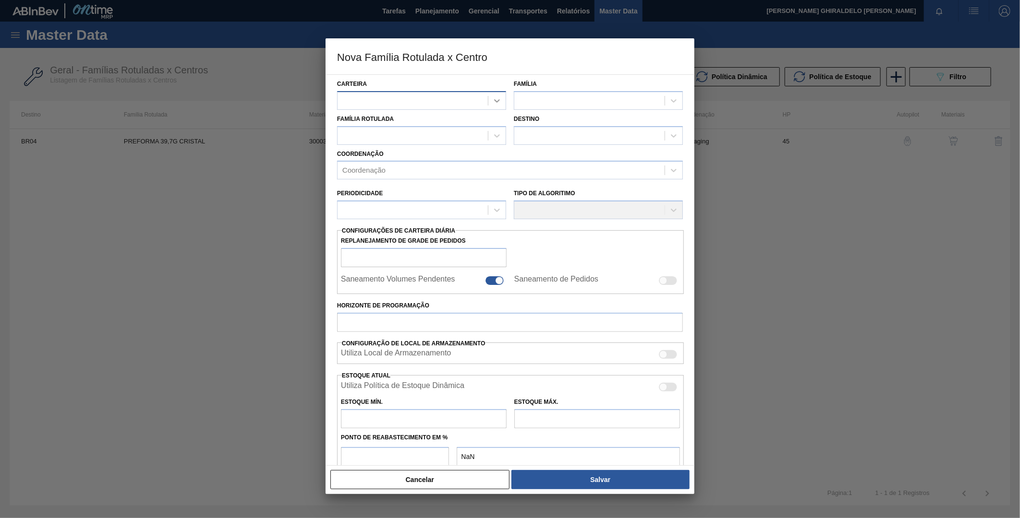
drag, startPoint x: 507, startPoint y: 93, endPoint x: 498, endPoint y: 99, distance: 11.2
click at [507, 94] on div "Carteira" at bounding box center [421, 93] width 177 height 33
click at [498, 99] on icon at bounding box center [497, 100] width 6 height 3
type input "prefor"
click at [471, 120] on div "Preforma" at bounding box center [421, 125] width 169 height 18
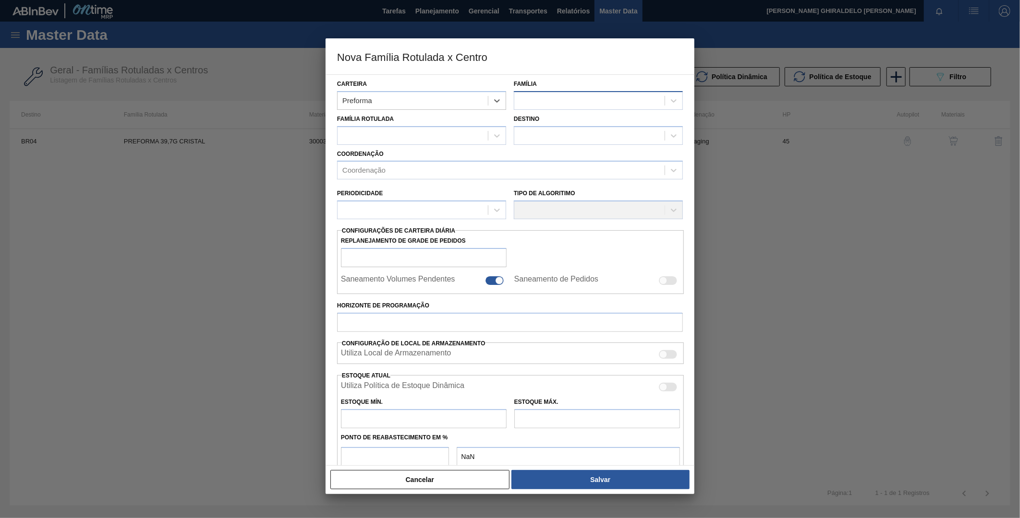
click at [545, 98] on div at bounding box center [589, 101] width 150 height 14
click at [546, 128] on div "Preforma" at bounding box center [598, 125] width 169 height 18
click at [459, 137] on div at bounding box center [412, 136] width 150 height 14
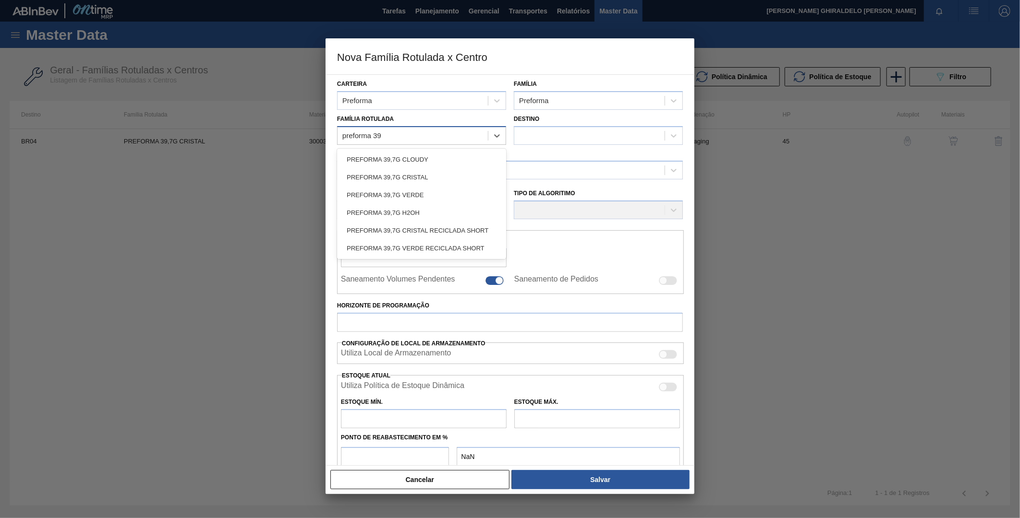
type Rotulada "preforma 39,"
click at [426, 179] on div "PREFORMA 39,7G CRISTAL" at bounding box center [421, 178] width 169 height 18
checkbox input "false"
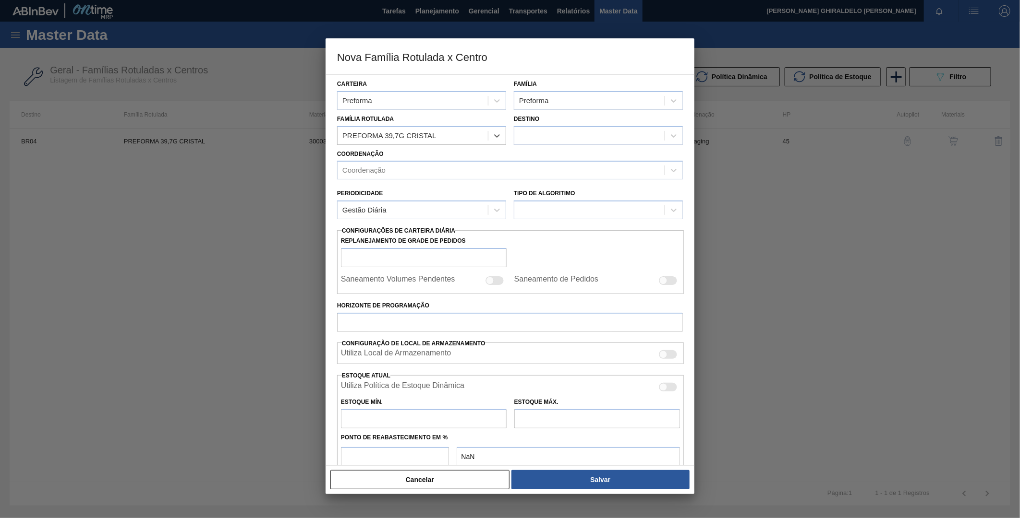
click at [567, 125] on div "Destino" at bounding box center [598, 128] width 169 height 33
click at [570, 135] on div at bounding box center [589, 136] width 150 height 14
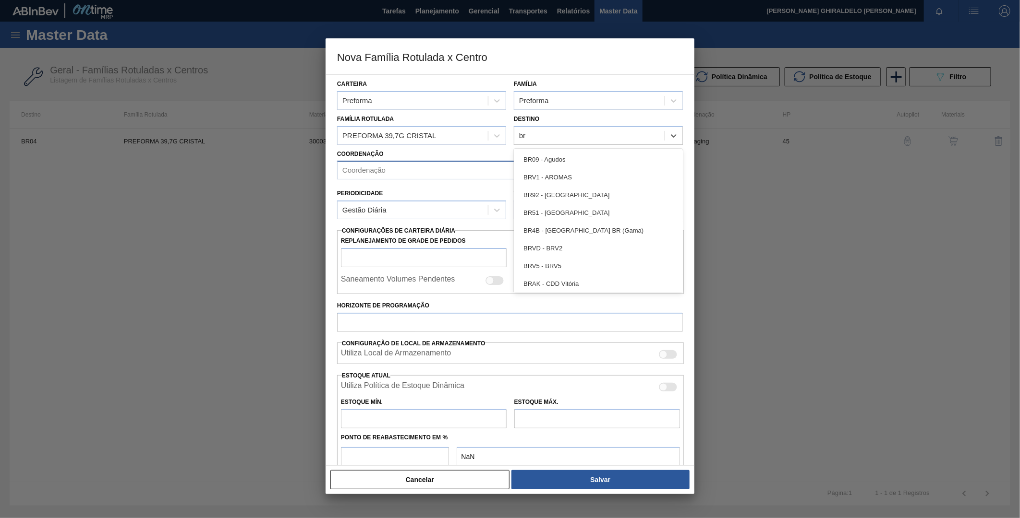
type input "b"
click at [497, 154] on div "Coordenação Coordenação" at bounding box center [510, 163] width 346 height 33
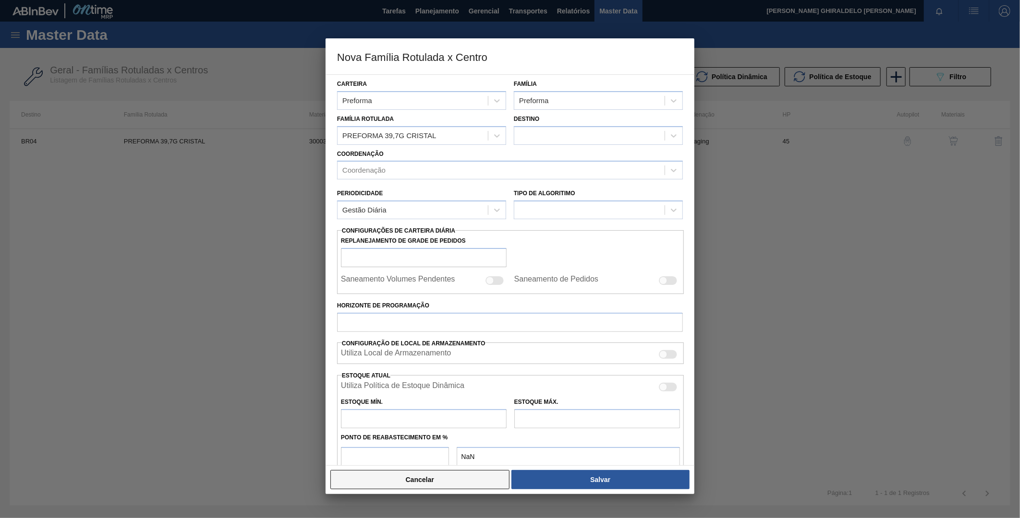
click at [469, 477] on button "Cancelar" at bounding box center [419, 479] width 179 height 19
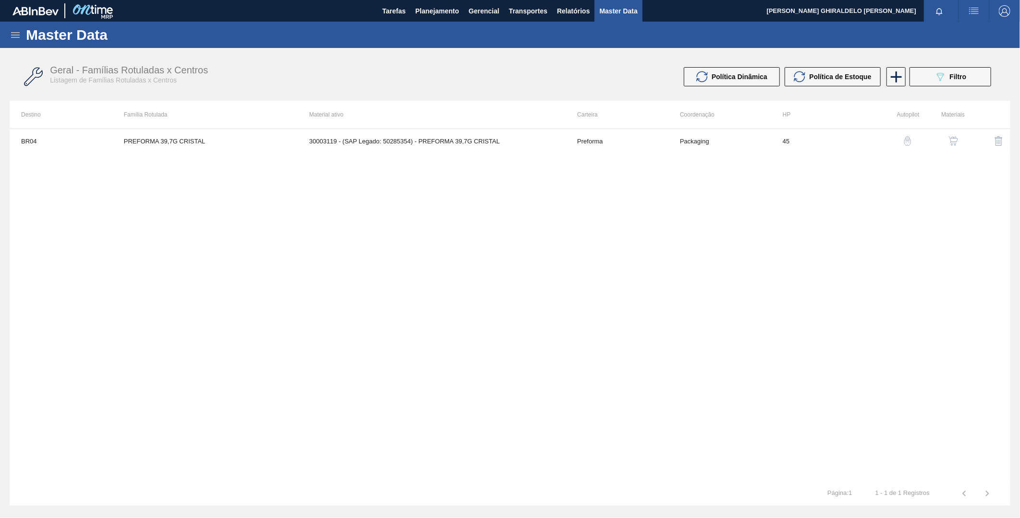
click at [938, 87] on div "Geral - Famílias Rotuladas x Centros Listagem de Famílias Rotuladas x Centros P…" at bounding box center [510, 77] width 1000 height 36
click at [930, 79] on button "089F7B8B-B2A5-4AFE-B5C0-19BA573D28AC Filtro" at bounding box center [950, 76] width 82 height 19
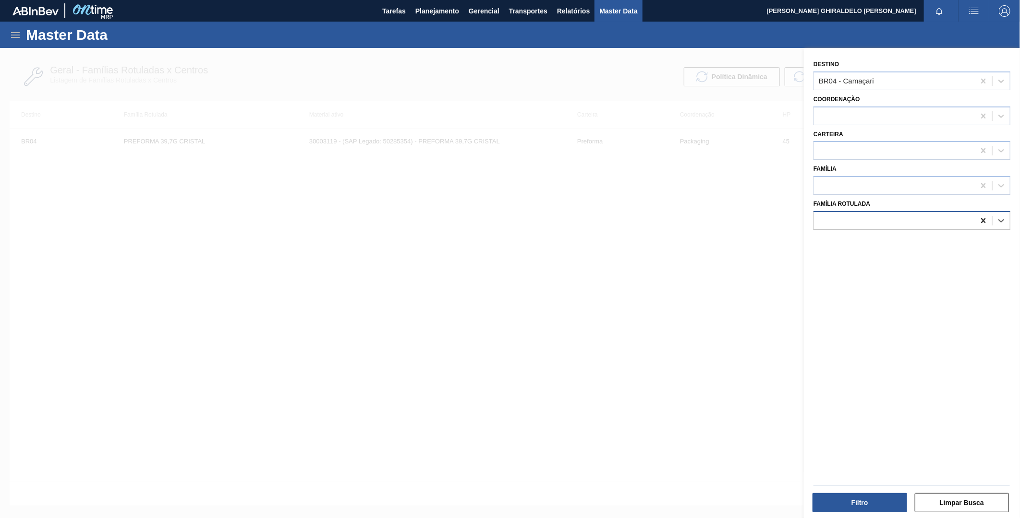
click at [978, 221] on icon at bounding box center [983, 221] width 10 height 10
click at [508, 68] on div at bounding box center [510, 307] width 1020 height 518
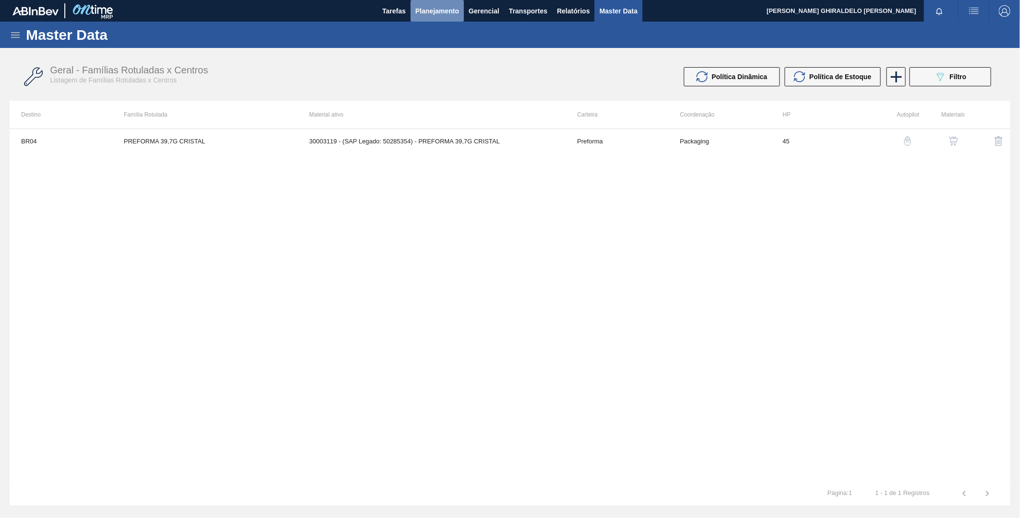
click at [443, 18] on button "Planejamento" at bounding box center [436, 11] width 53 height 22
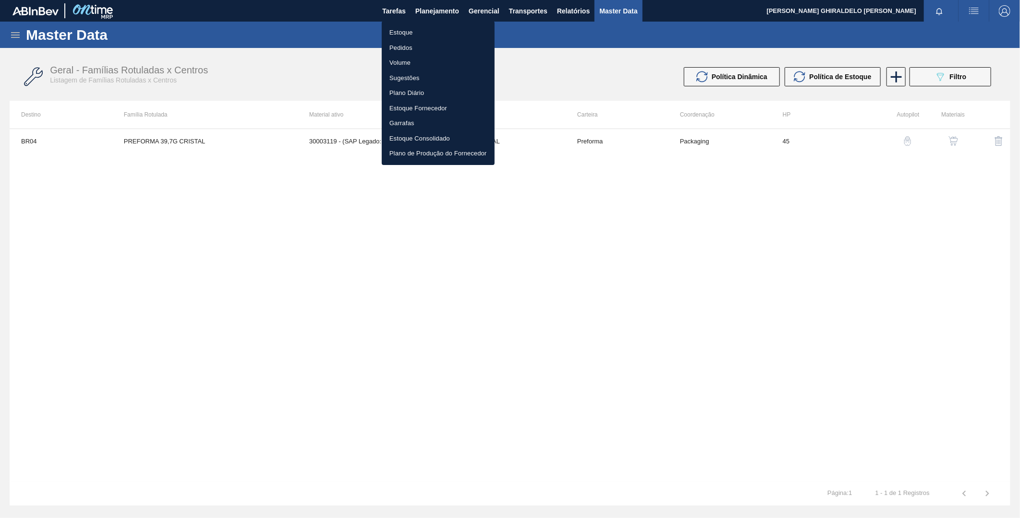
click at [404, 31] on li "Estoque" at bounding box center [438, 32] width 113 height 15
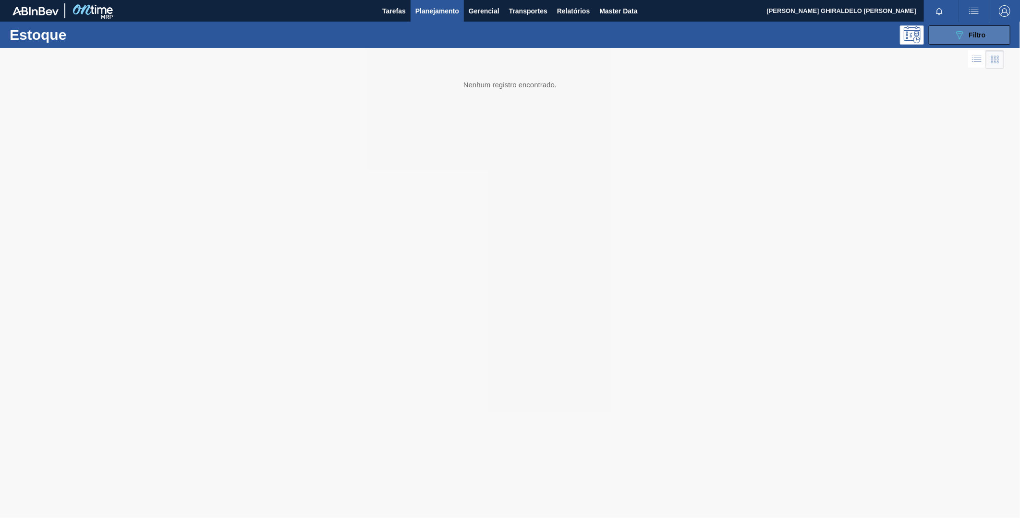
click at [965, 44] on button "089F7B8B-B2A5-4AFE-B5C0-19BA573D28AC Filtro" at bounding box center [969, 34] width 82 height 19
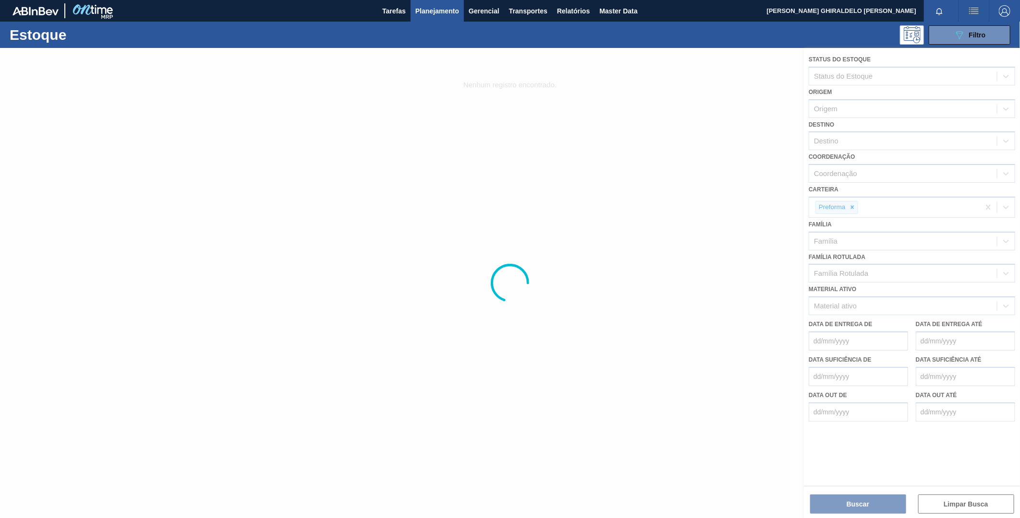
click at [853, 208] on div at bounding box center [510, 283] width 1020 height 470
click at [865, 302] on div at bounding box center [510, 283] width 1020 height 470
click at [847, 302] on div at bounding box center [510, 283] width 1020 height 470
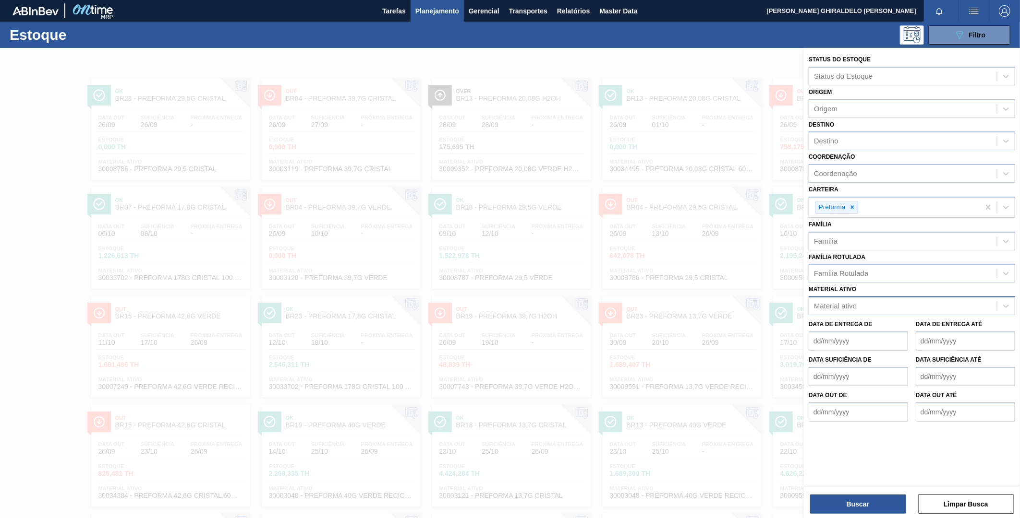
click at [872, 304] on div "Material ativo" at bounding box center [903, 307] width 188 height 14
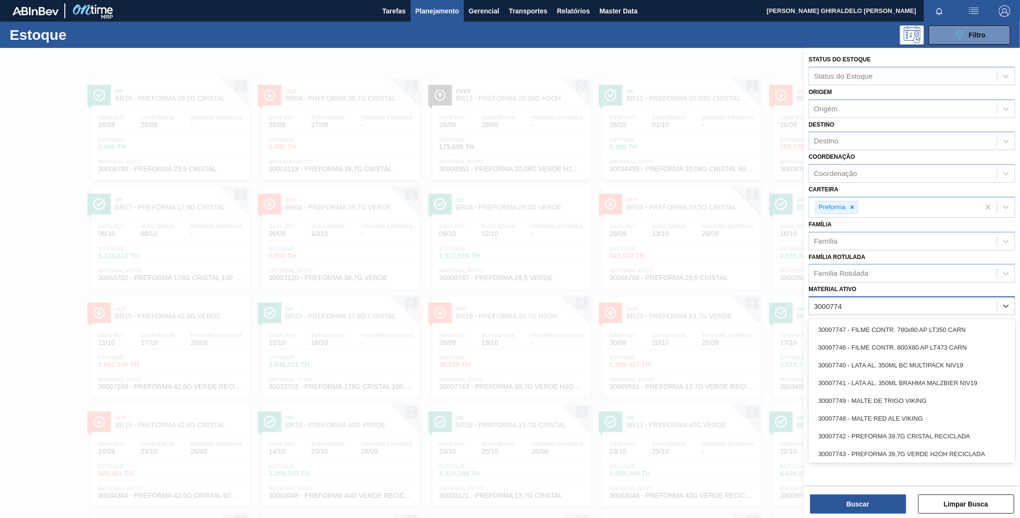
type ativo "30007742"
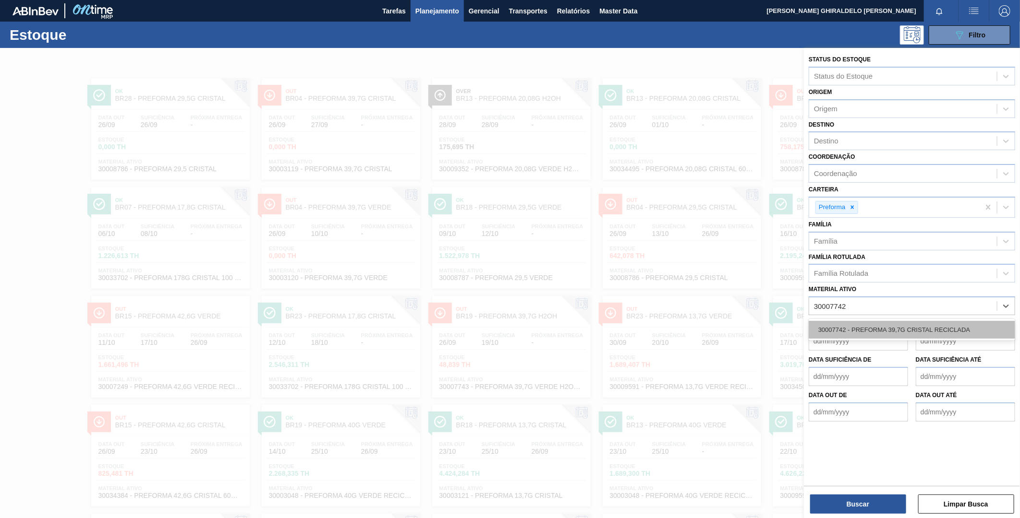
click at [866, 328] on div "30007742 - PREFORMA 39,7G CRISTAL RECICLADA" at bounding box center [911, 330] width 206 height 18
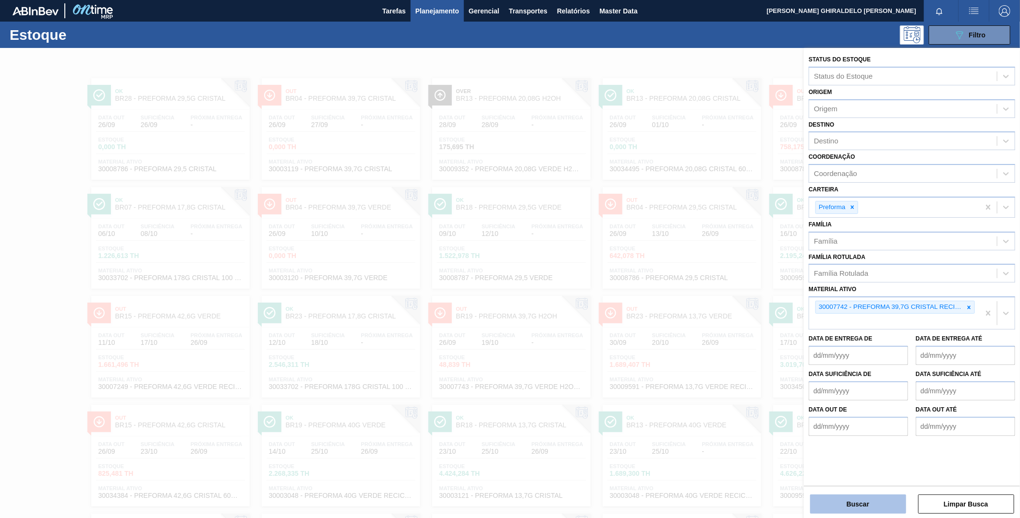
click at [860, 501] on button "Buscar" at bounding box center [858, 504] width 96 height 19
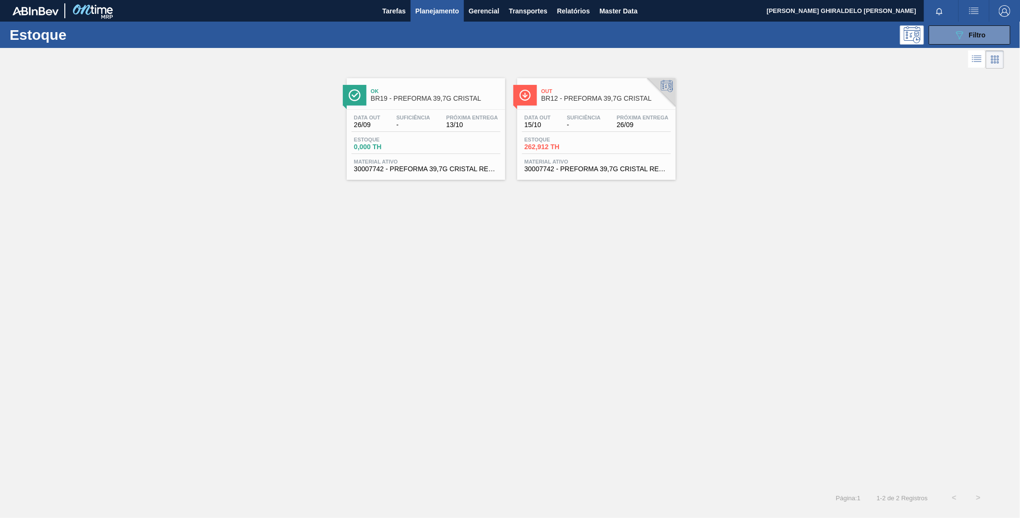
click at [568, 102] on div "Out BR12 - PREFORMA 39,7G CRISTAL" at bounding box center [606, 95] width 130 height 22
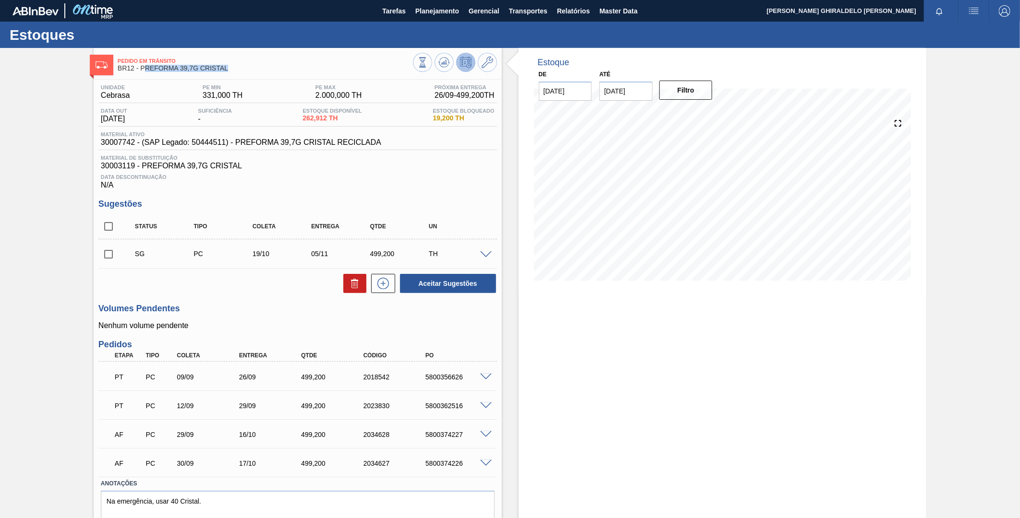
drag, startPoint x: 145, startPoint y: 69, endPoint x: 234, endPoint y: 70, distance: 88.3
click at [234, 70] on span "BR12 - PREFORMA 39,7G CRISTAL" at bounding box center [265, 68] width 295 height 7
drag, startPoint x: 234, startPoint y: 70, endPoint x: 208, endPoint y: 68, distance: 26.0
click at [207, 68] on span "BR12 - PREFORMA 39,7G CRISTAL" at bounding box center [265, 68] width 295 height 7
click at [275, 60] on span "Pedido em Trânsito" at bounding box center [265, 61] width 295 height 6
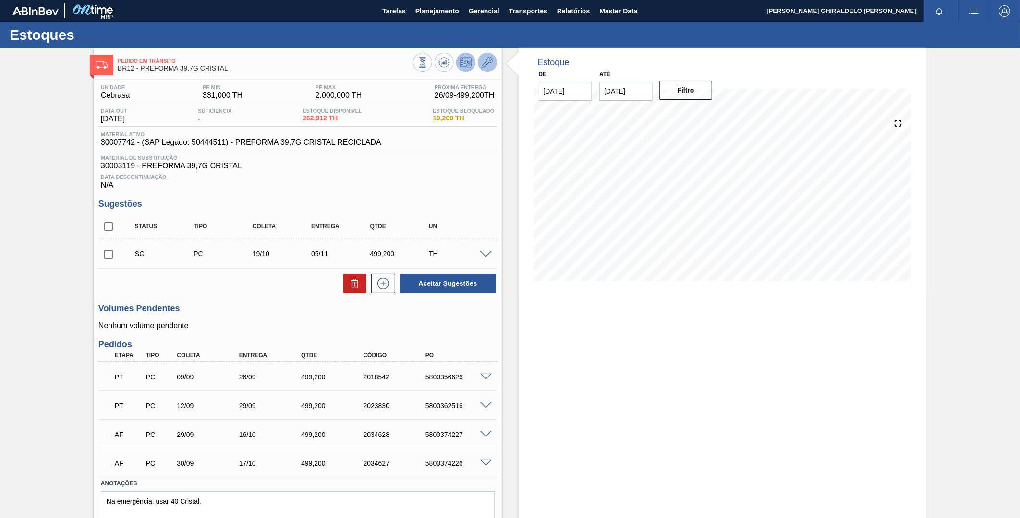
click at [482, 63] on icon at bounding box center [488, 63] width 12 height 12
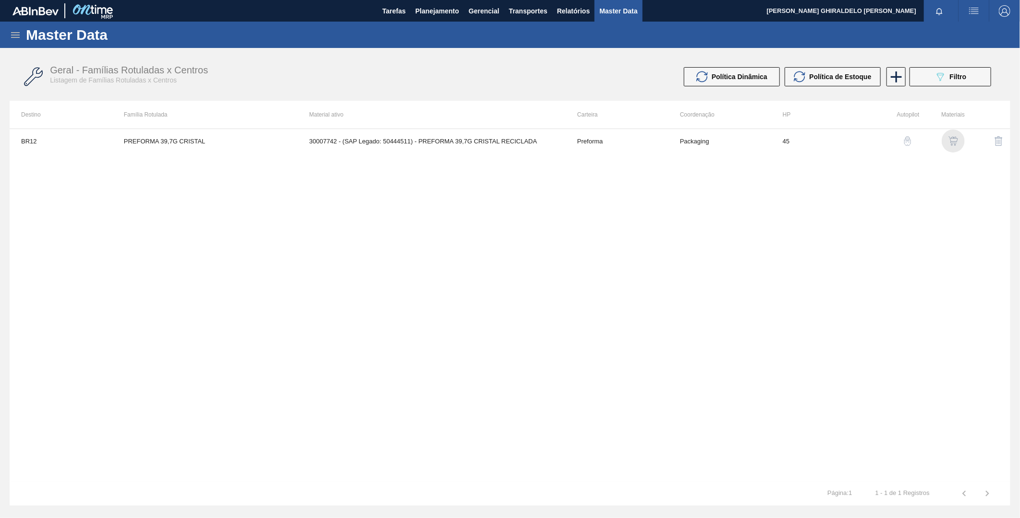
click at [953, 141] on img "button" at bounding box center [953, 141] width 10 height 10
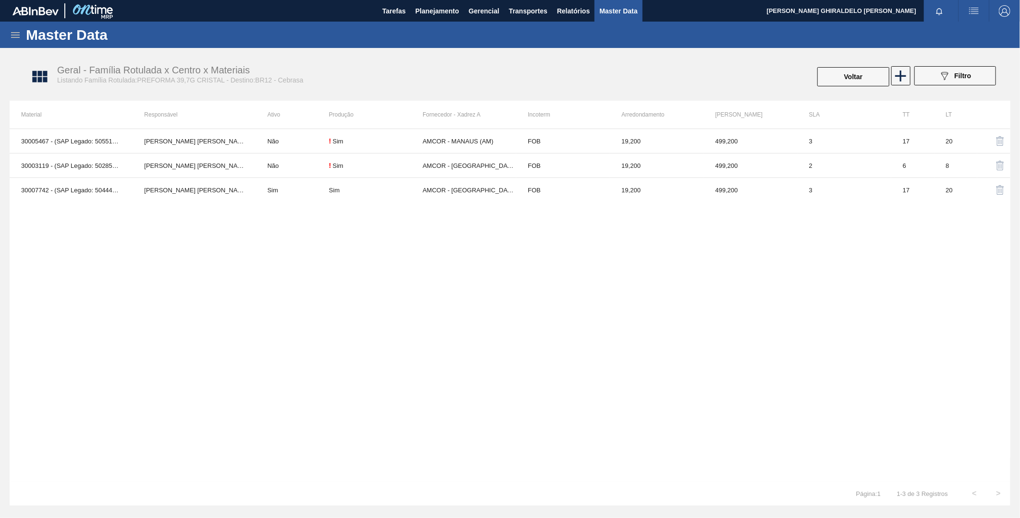
click at [485, 245] on div "30005467 - (SAP Legado: 50551268) - PREFORMA 39,7G CRISTAL 40 RECICLADA Aline A…" at bounding box center [510, 305] width 1000 height 353
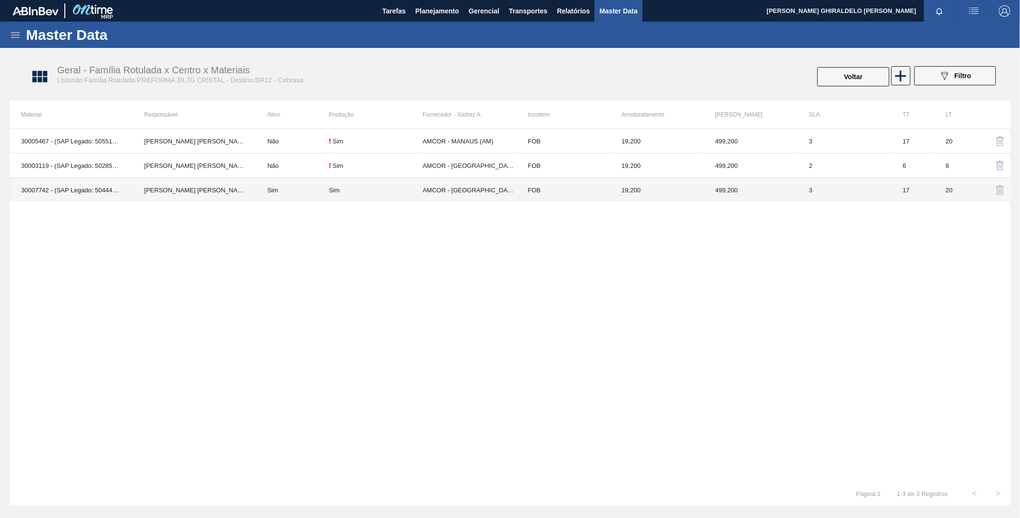
click at [478, 184] on td "AMCOR - CABO DE SANTO AGOSTINHO (PE)" at bounding box center [469, 190] width 94 height 24
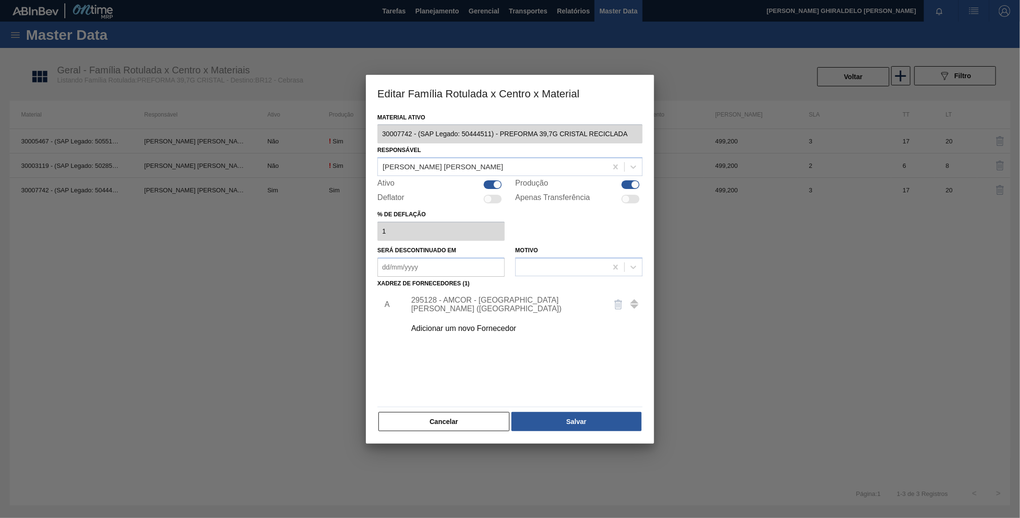
click at [477, 327] on div "Adicionar um novo Fornecedor" at bounding box center [505, 329] width 188 height 9
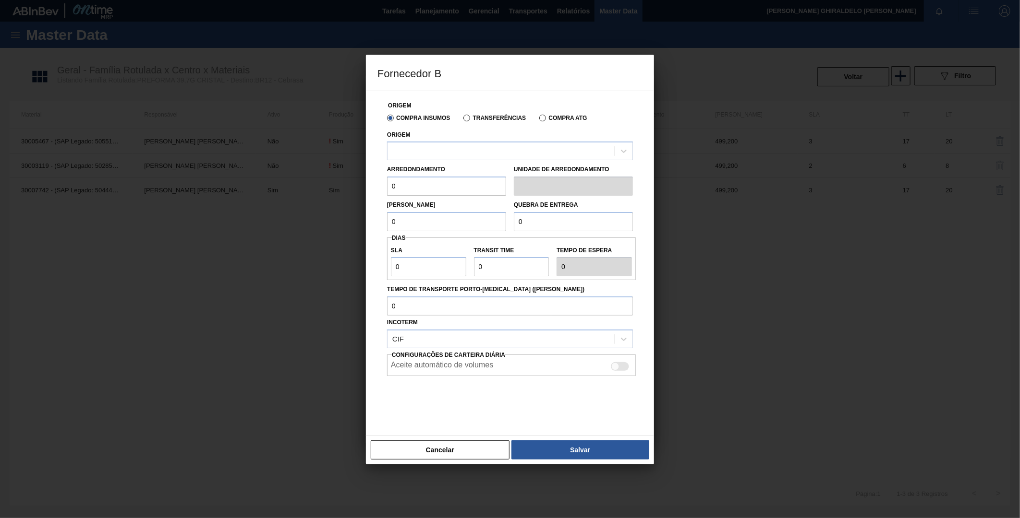
click at [446, 156] on div at bounding box center [500, 151] width 227 height 14
click at [435, 450] on button "Cancelar" at bounding box center [440, 450] width 139 height 19
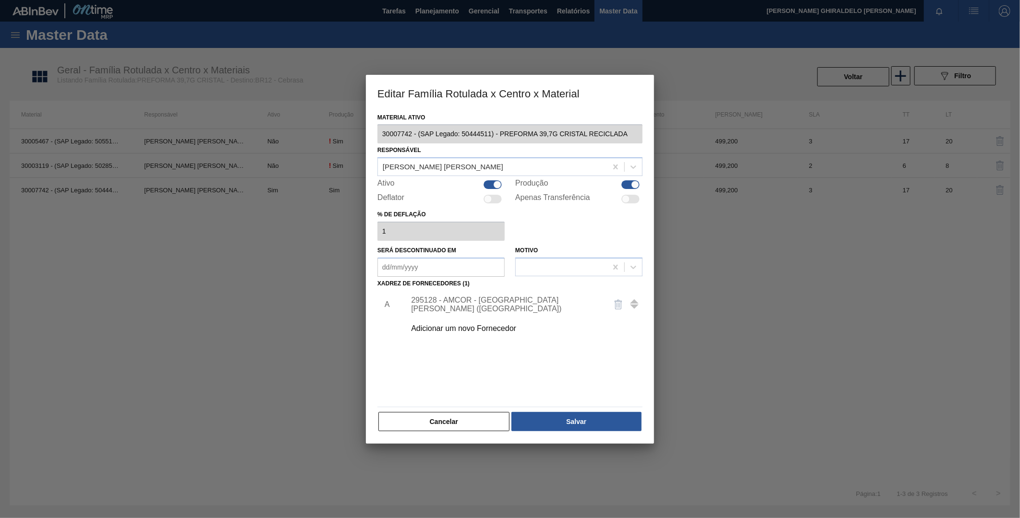
click at [460, 330] on div "Adicionar um novo Fornecedor" at bounding box center [505, 329] width 188 height 9
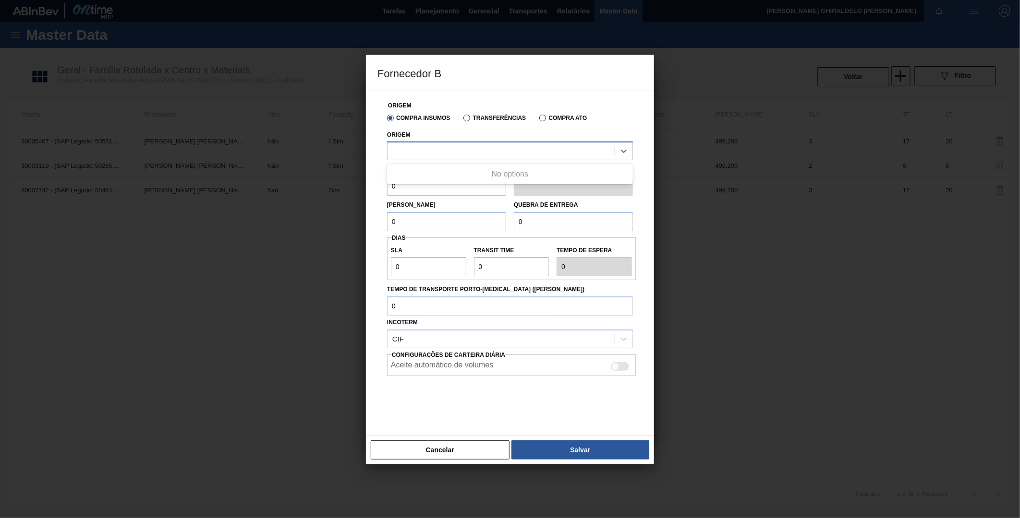
click at [439, 155] on div at bounding box center [500, 151] width 227 height 14
click at [433, 147] on div at bounding box center [500, 151] width 227 height 14
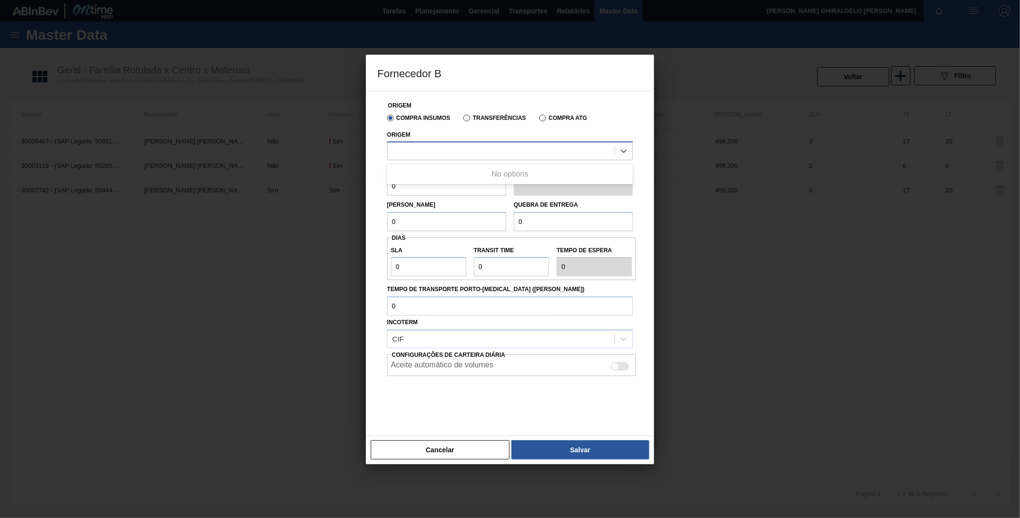
click at [433, 147] on div at bounding box center [500, 151] width 227 height 14
click at [469, 445] on button "Cancelar" at bounding box center [440, 450] width 139 height 19
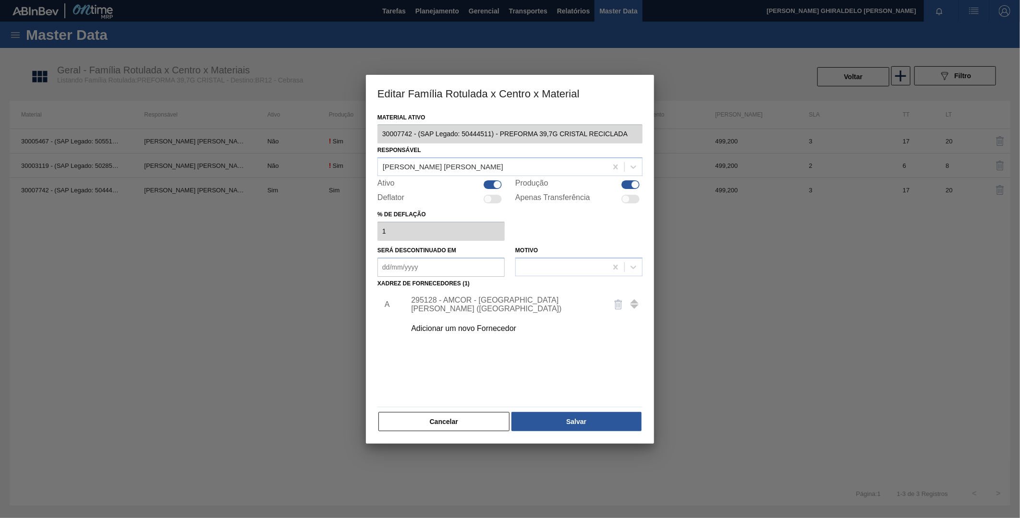
click at [483, 328] on div "Adicionar um novo Fornecedor" at bounding box center [505, 329] width 188 height 9
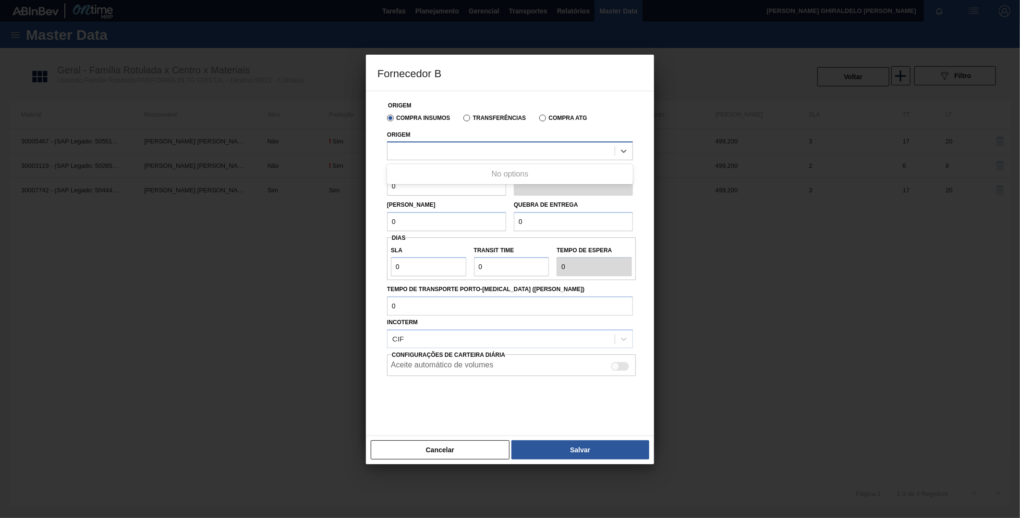
click at [413, 150] on div at bounding box center [500, 151] width 227 height 14
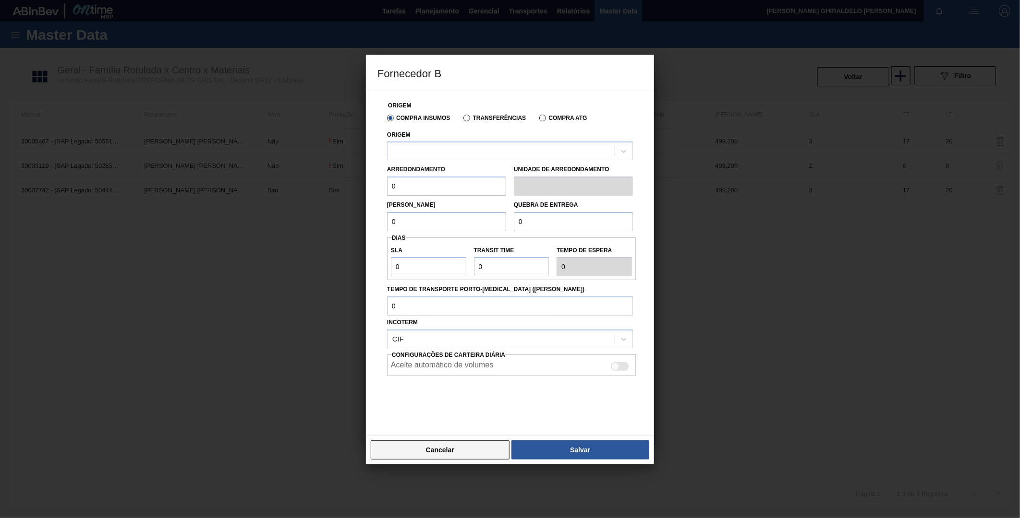
click at [447, 450] on button "Cancelar" at bounding box center [440, 450] width 139 height 19
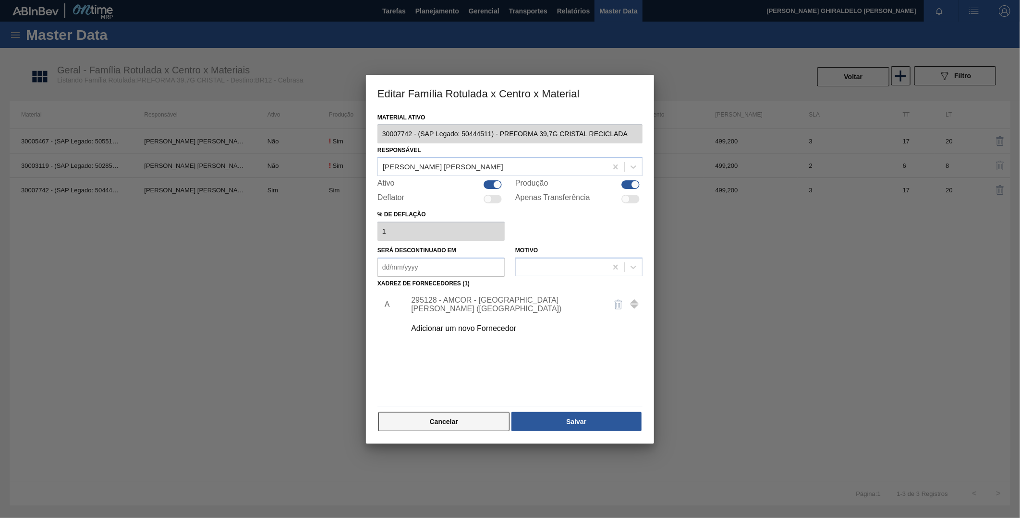
click at [483, 424] on button "Cancelar" at bounding box center [443, 421] width 131 height 19
